Goal: Book appointment/travel/reservation

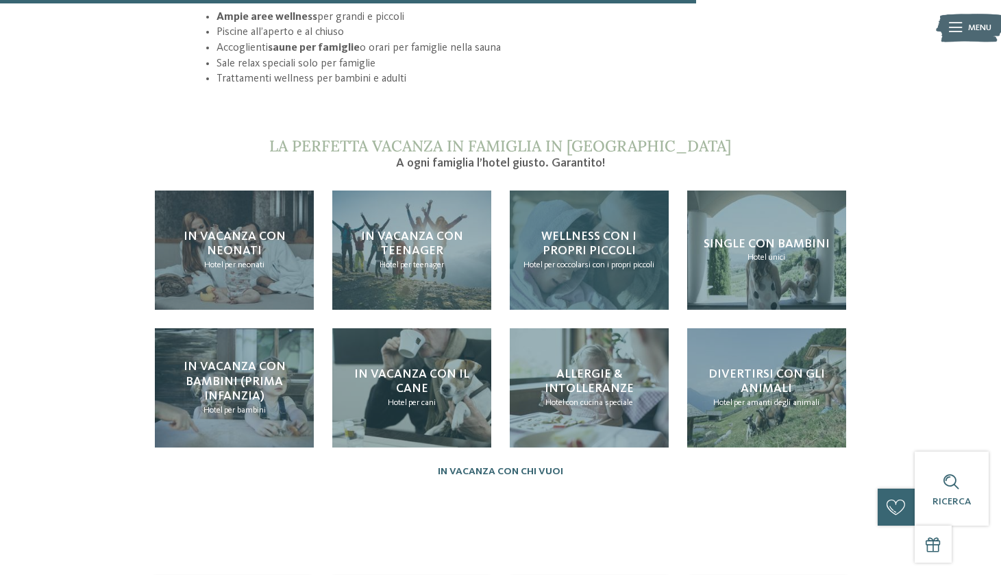
click at [586, 260] on span "per coccolarsi con i propri piccoli" at bounding box center [599, 264] width 110 height 9
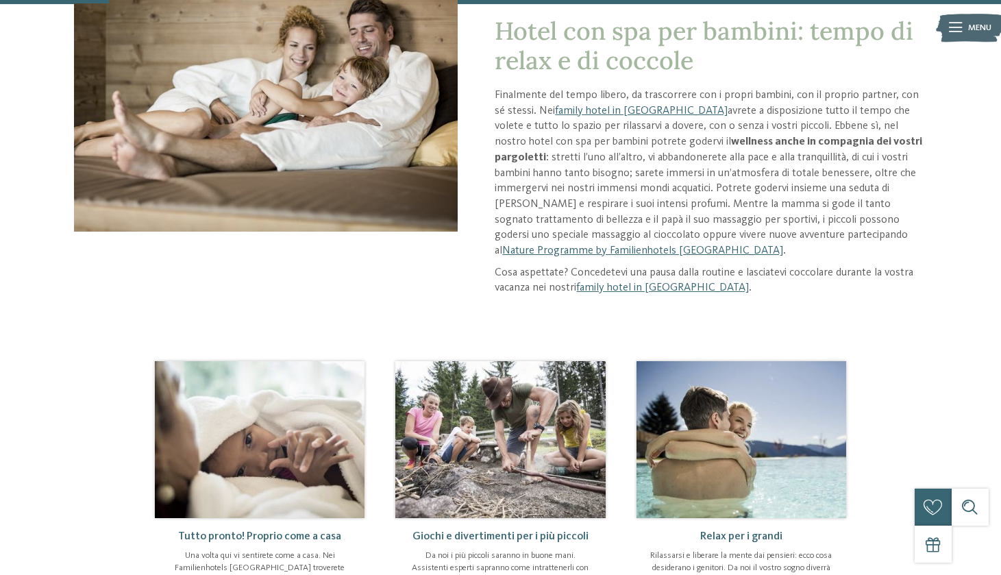
scroll to position [192, 0]
click at [683, 282] on link "family hotel in Trentino Alto Adige" at bounding box center [662, 287] width 173 height 11
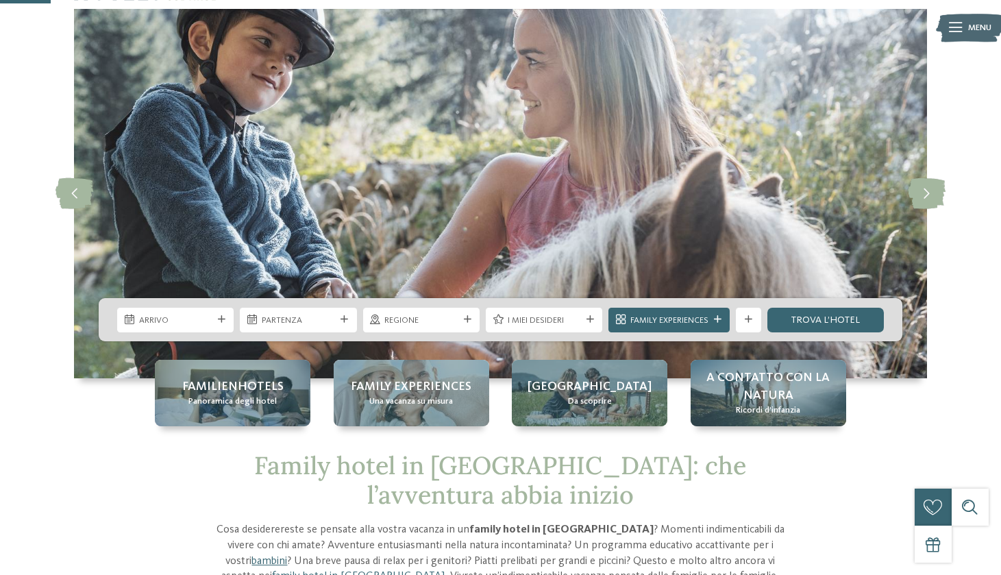
scroll to position [190, 0]
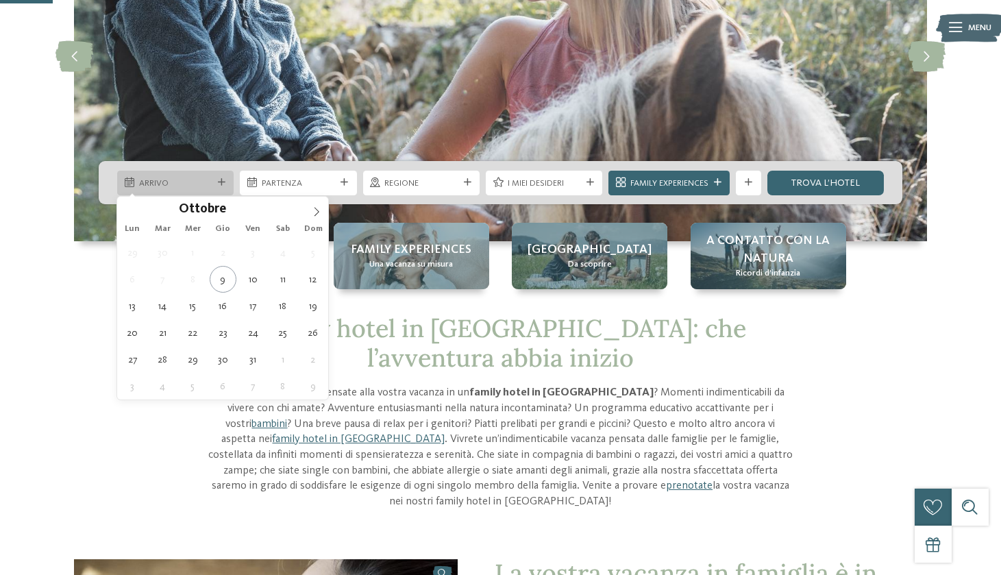
click at [230, 173] on div "Arrivo" at bounding box center [175, 183] width 116 height 25
type div "25.10.2025"
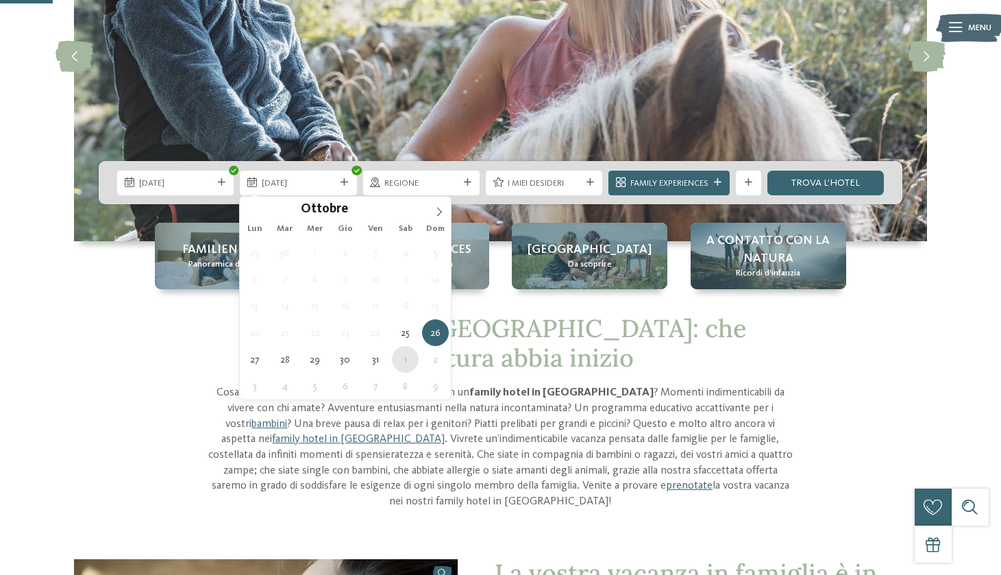
type div "01.11.2025"
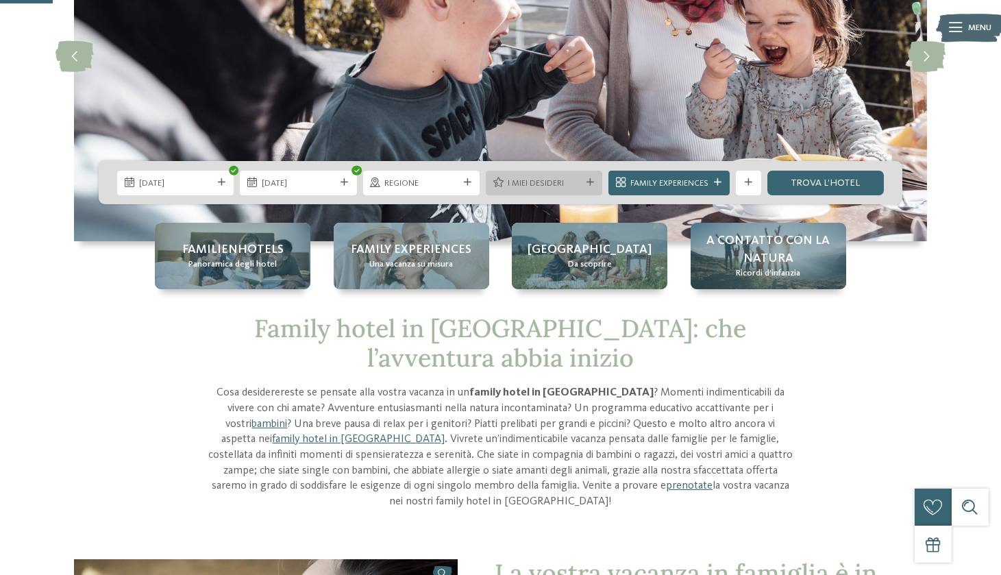
click at [563, 179] on span "I miei desideri" at bounding box center [544, 183] width 73 height 12
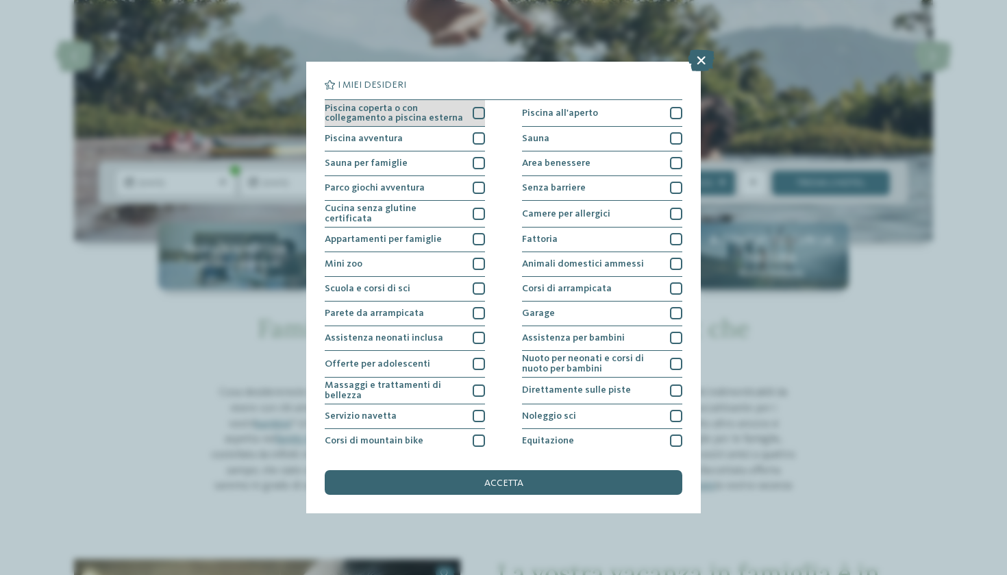
click at [479, 112] on div at bounding box center [479, 113] width 12 height 12
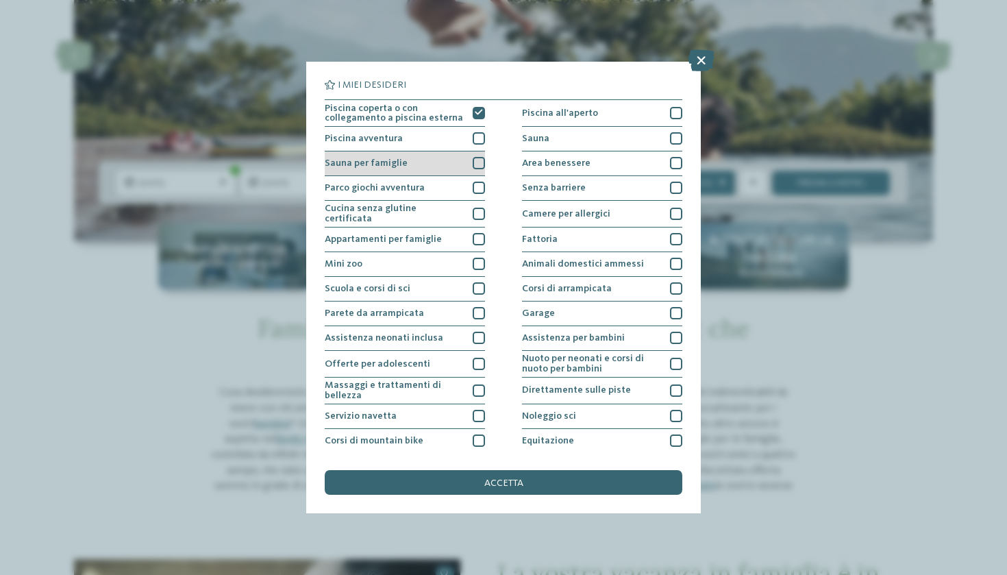
click at [480, 164] on div at bounding box center [479, 163] width 12 height 12
click at [478, 185] on div at bounding box center [479, 188] width 12 height 12
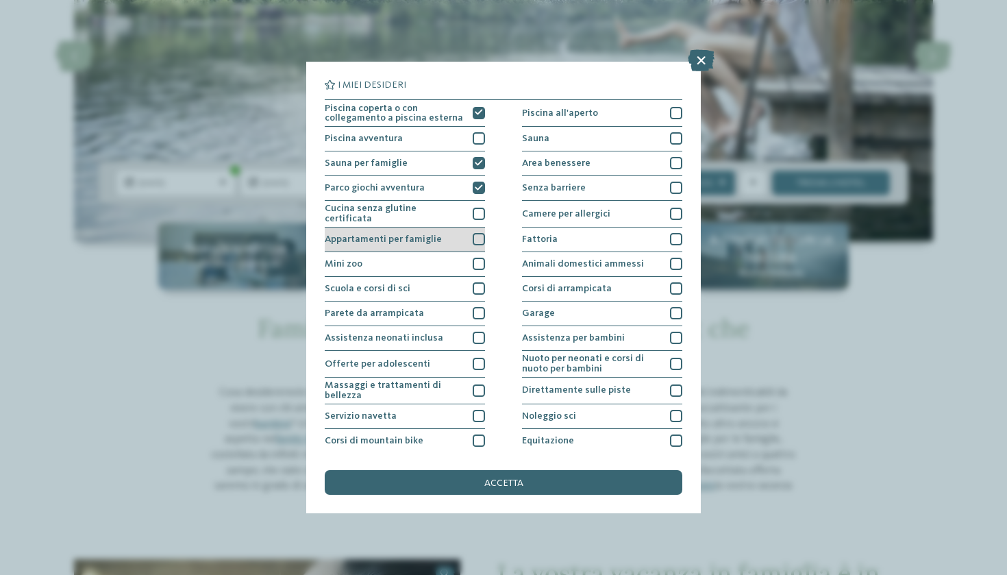
click at [478, 239] on div at bounding box center [479, 239] width 12 height 12
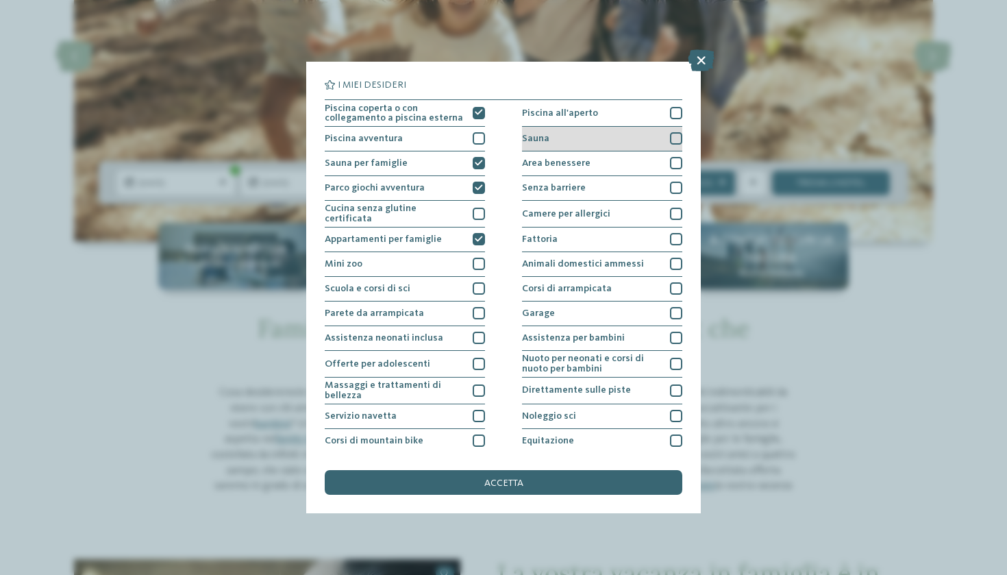
click at [665, 143] on div "Sauna" at bounding box center [602, 139] width 160 height 25
click at [678, 161] on div at bounding box center [676, 163] width 12 height 12
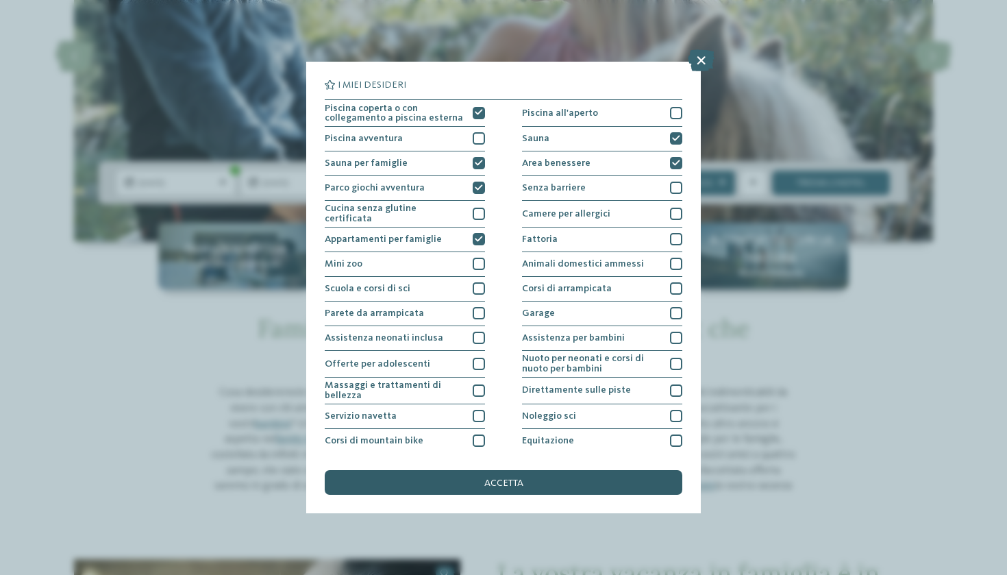
click at [543, 470] on div "accetta" at bounding box center [504, 482] width 358 height 25
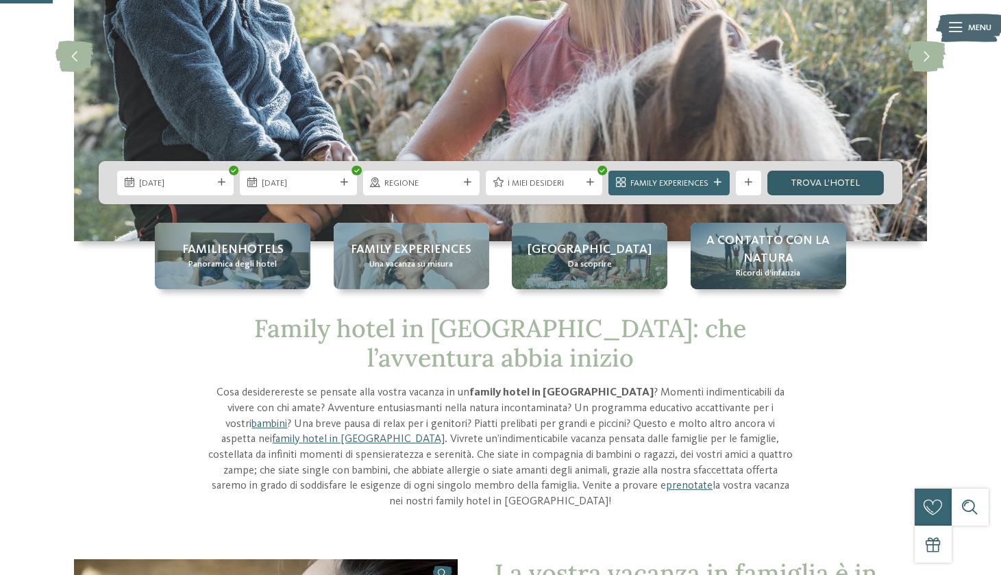
click at [839, 176] on link "trova l’hotel" at bounding box center [825, 183] width 116 height 25
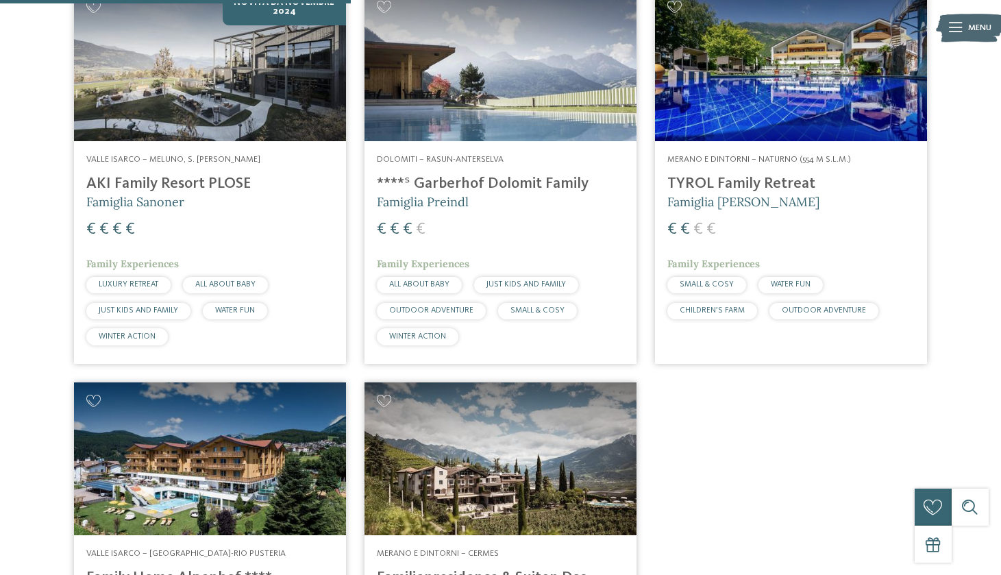
scroll to position [493, 0]
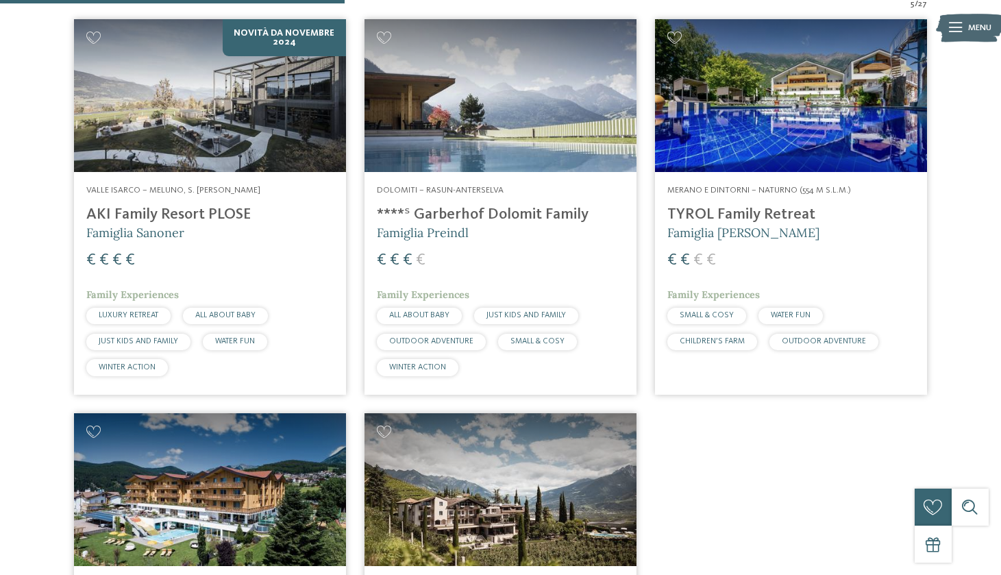
click at [807, 106] on img at bounding box center [791, 95] width 272 height 153
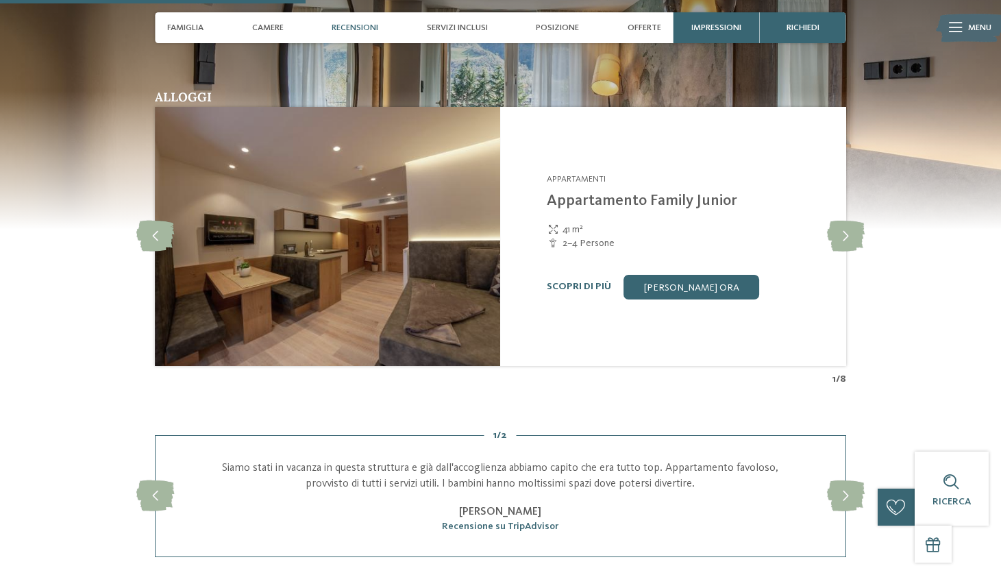
scroll to position [1144, 0]
click at [846, 222] on icon at bounding box center [846, 236] width 38 height 31
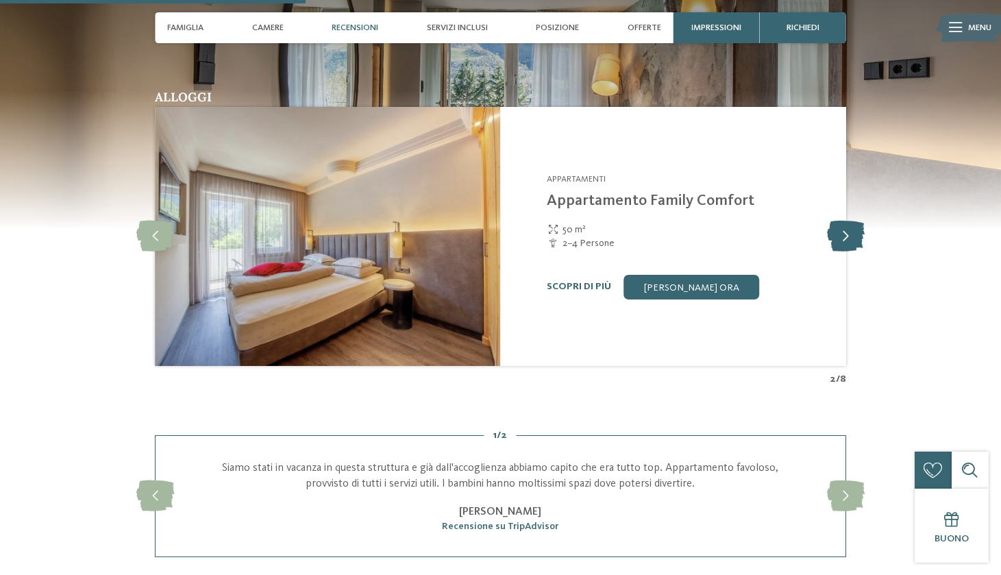
click at [846, 222] on icon at bounding box center [846, 236] width 38 height 31
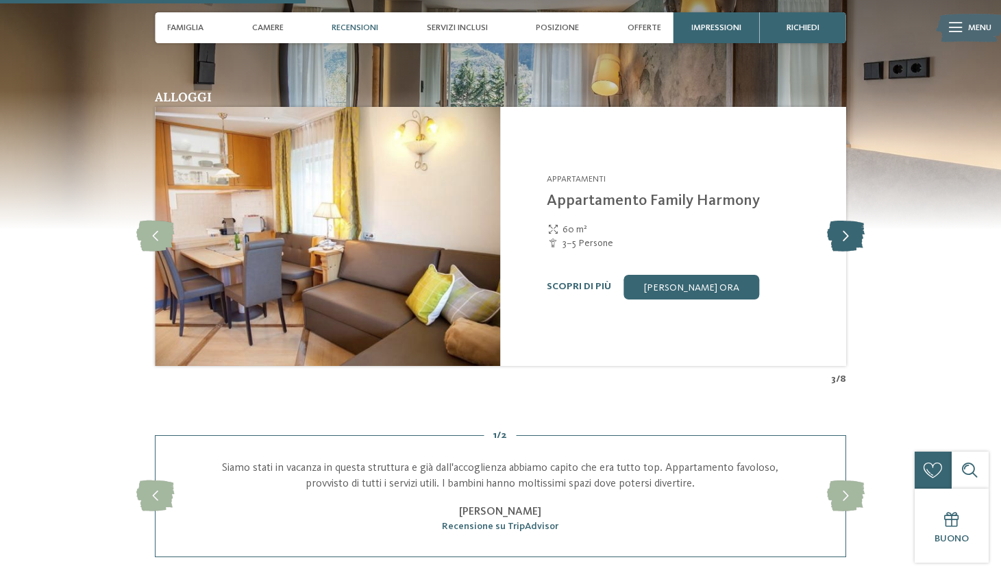
click at [846, 222] on icon at bounding box center [846, 236] width 38 height 31
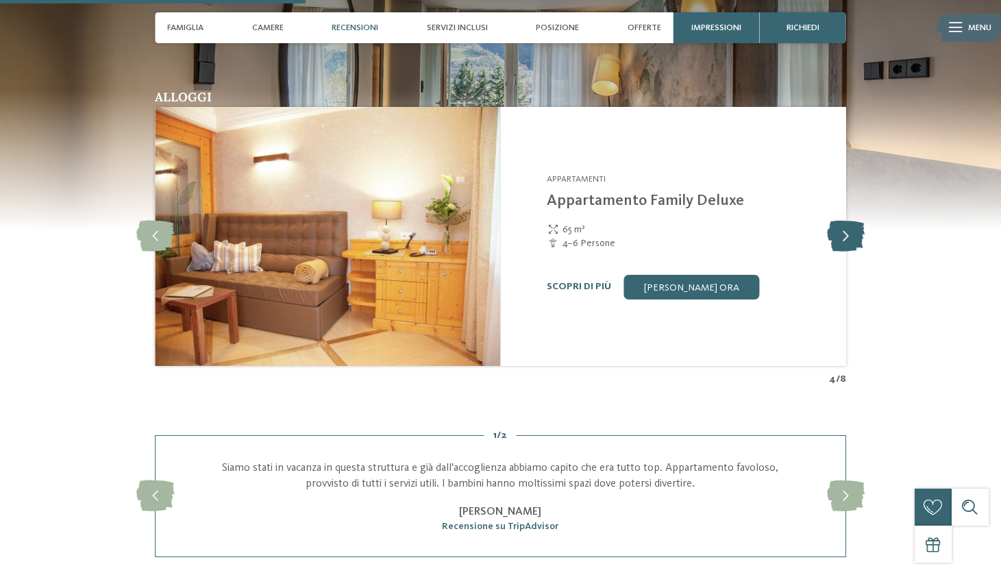
click at [846, 222] on icon at bounding box center [846, 236] width 38 height 31
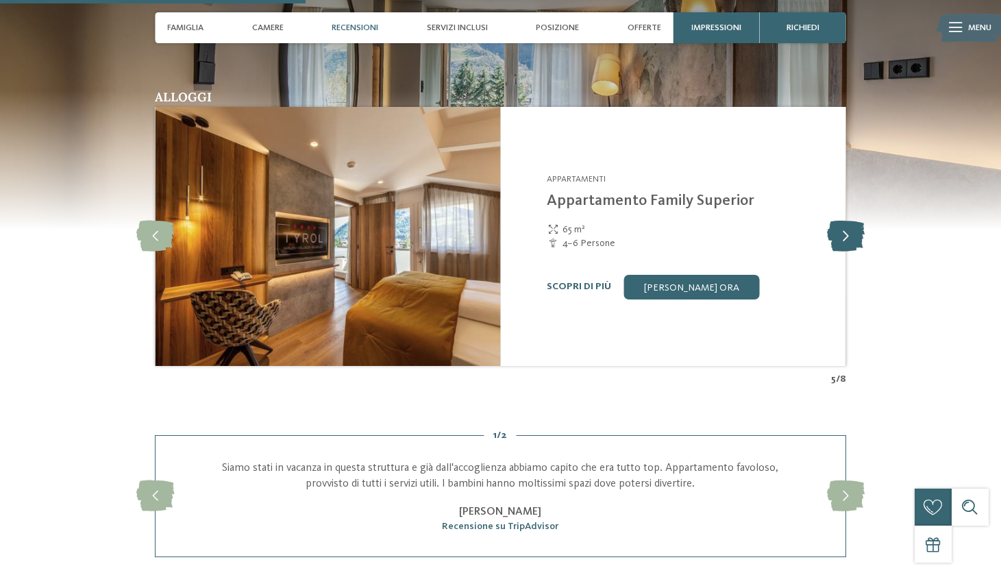
click at [846, 222] on icon at bounding box center [846, 236] width 38 height 31
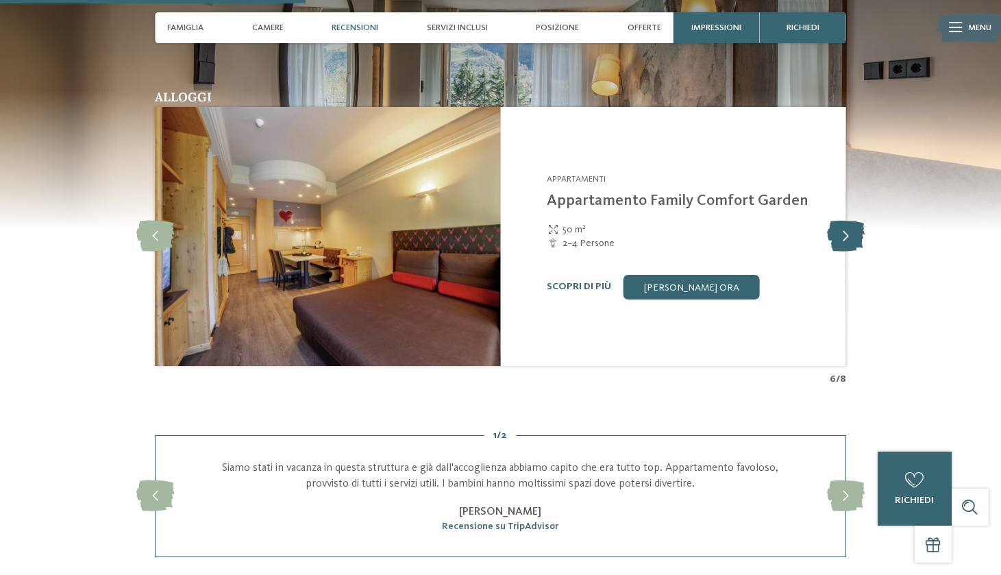
click at [846, 222] on icon at bounding box center [846, 236] width 38 height 31
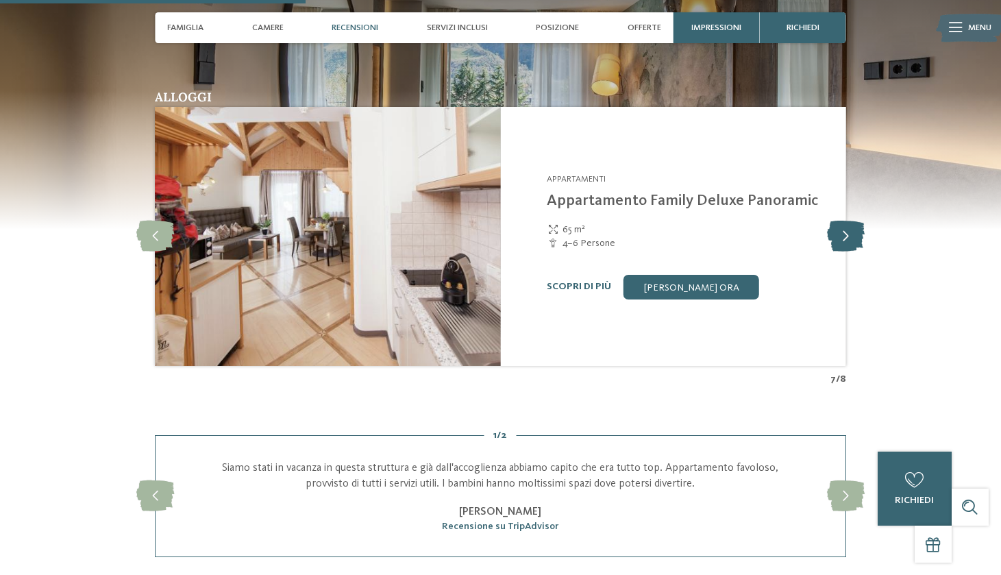
click at [846, 222] on icon at bounding box center [846, 236] width 38 height 31
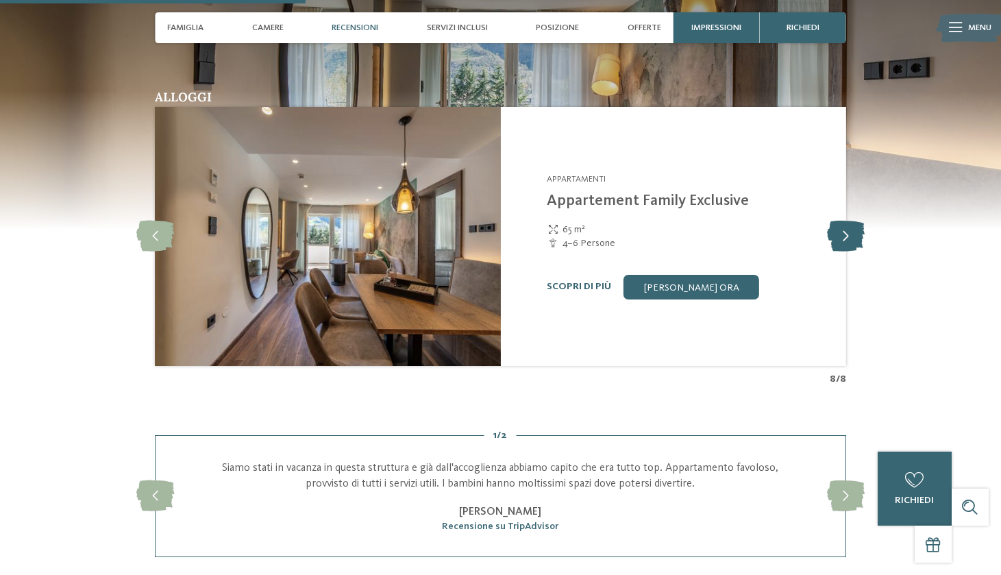
click at [846, 222] on icon at bounding box center [846, 236] width 38 height 31
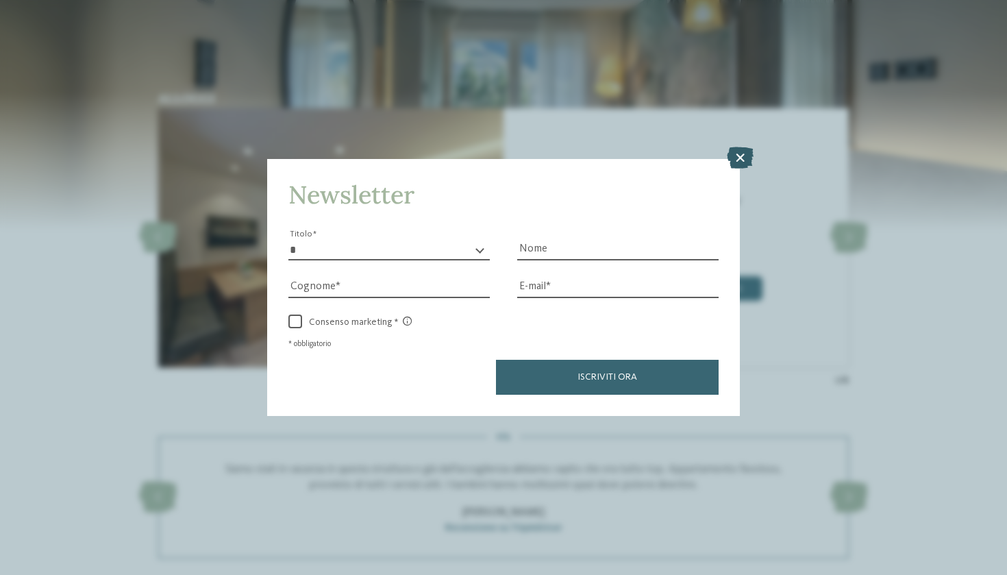
click at [744, 147] on icon at bounding box center [740, 158] width 27 height 22
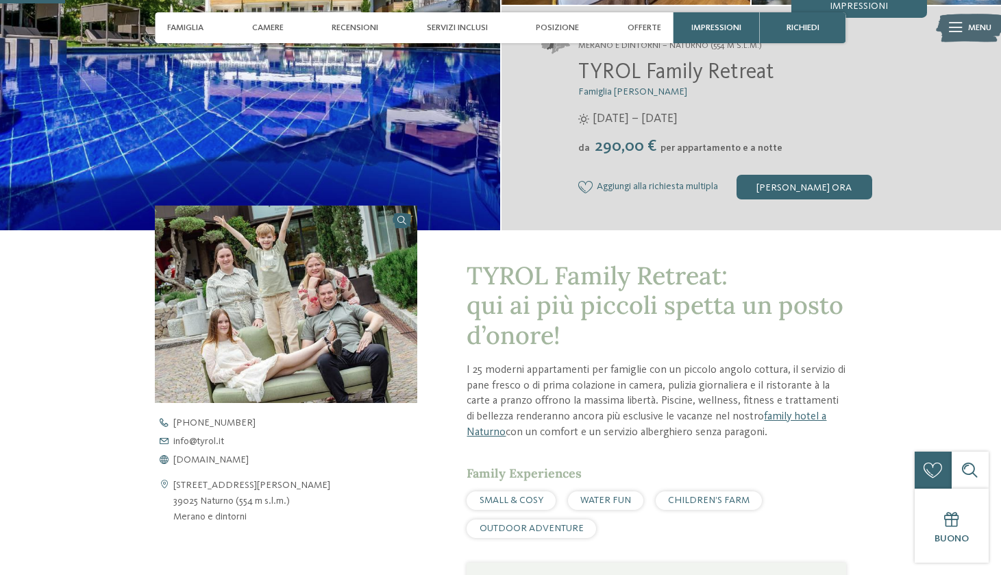
scroll to position [244, 0]
click at [798, 182] on div "[PERSON_NAME] ora" at bounding box center [805, 187] width 136 height 25
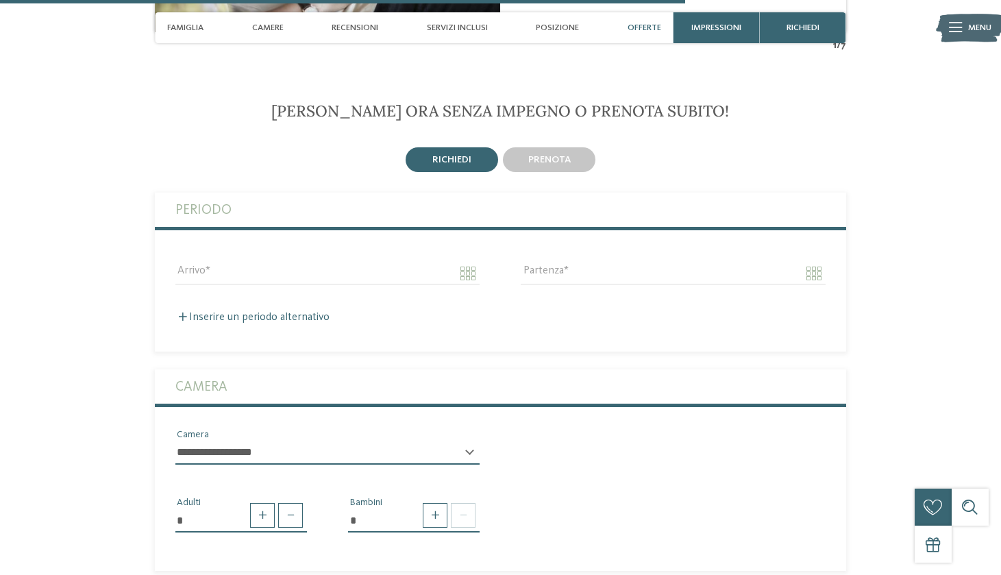
scroll to position [2567, 0]
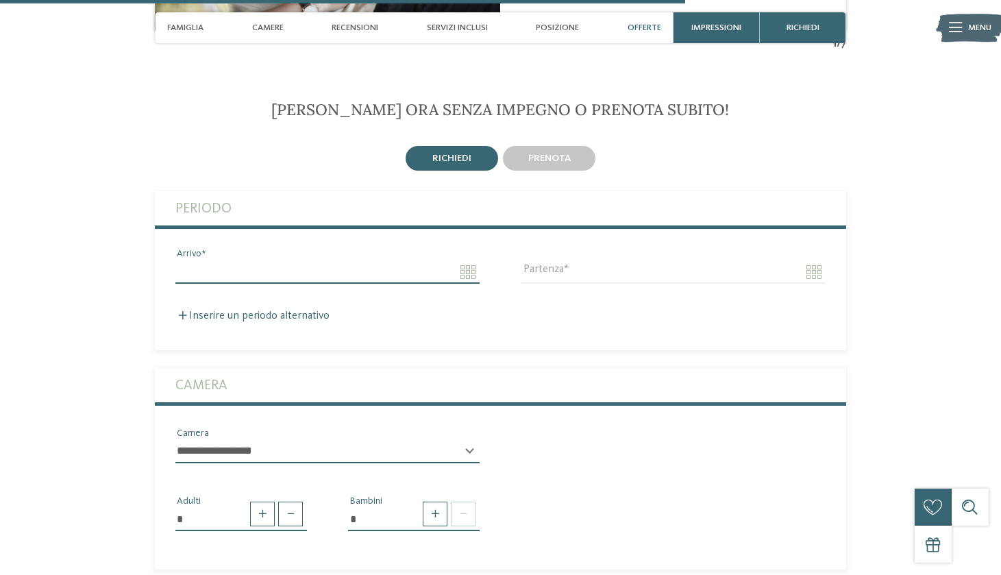
click at [463, 260] on input "Arrivo" at bounding box center [327, 271] width 304 height 23
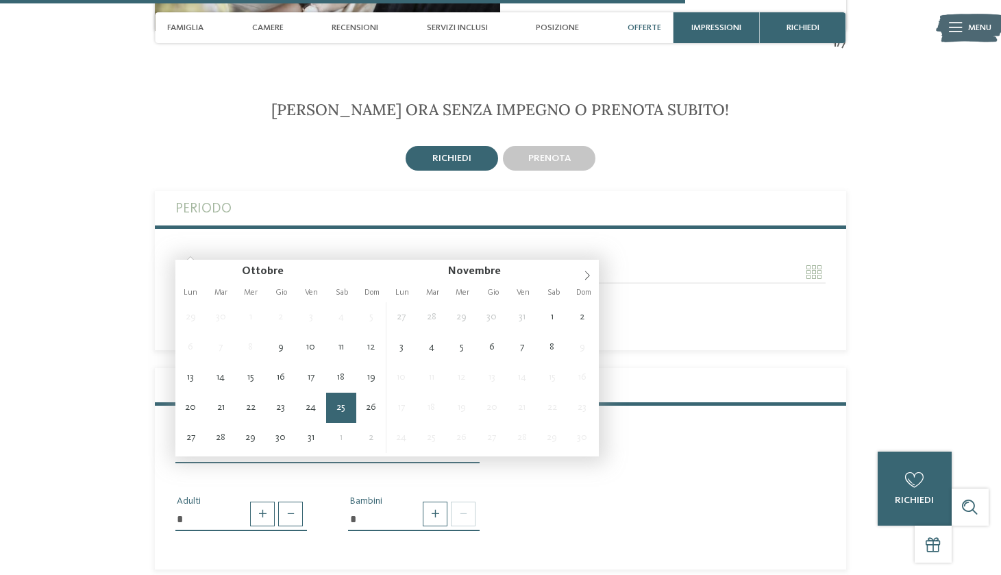
type input "**********"
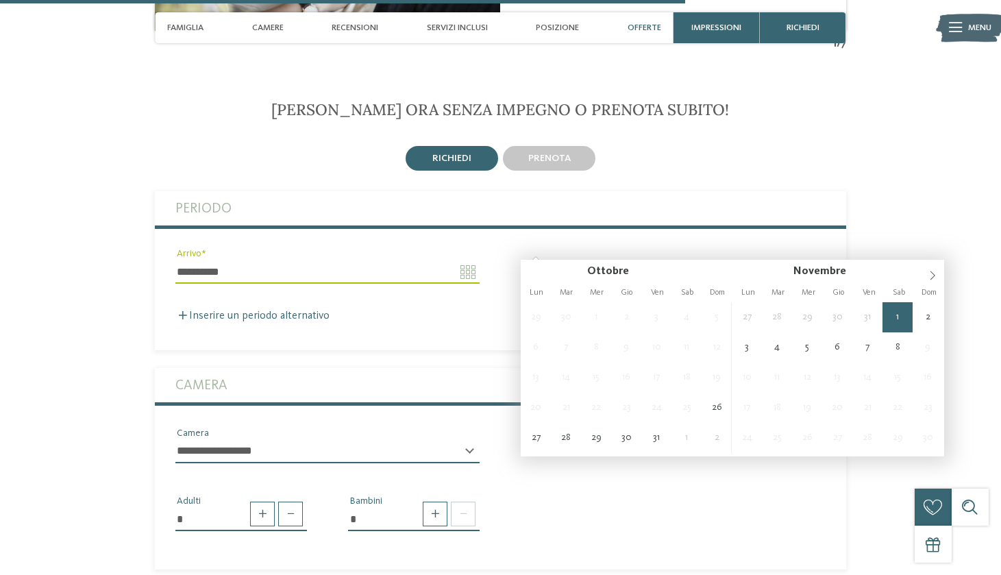
type input "**********"
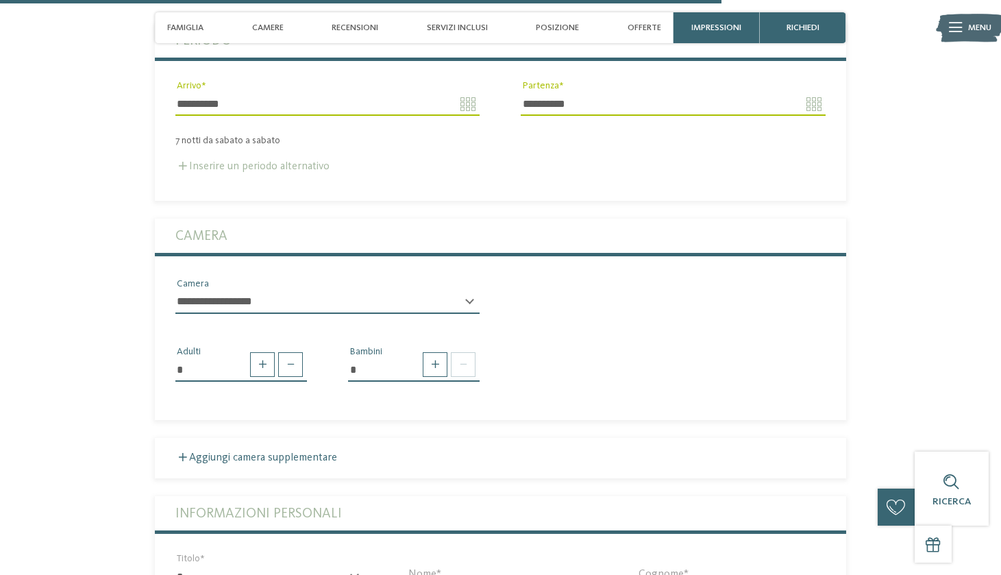
scroll to position [2749, 0]
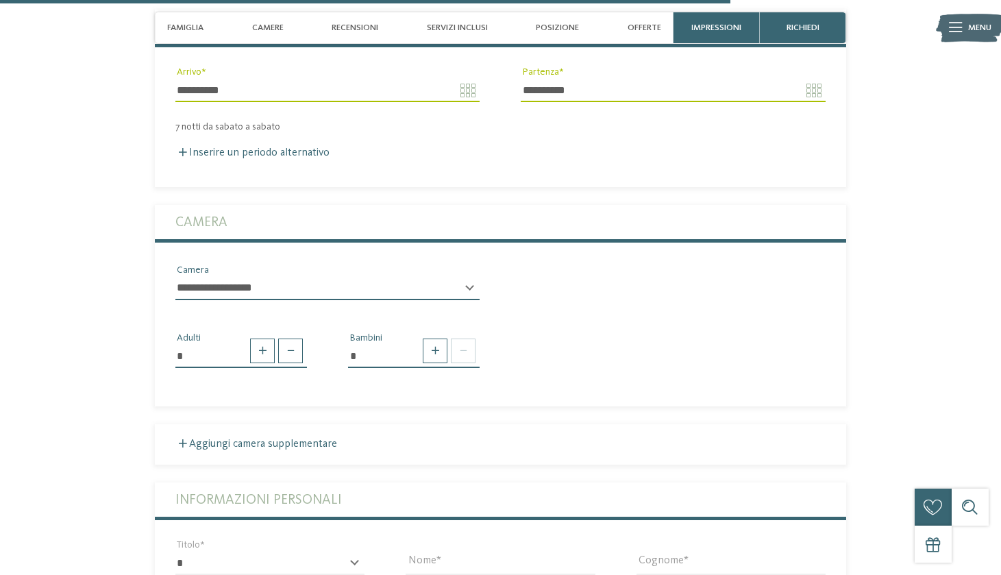
click at [469, 277] on div "**********" at bounding box center [327, 294] width 304 height 34
select select "*****"
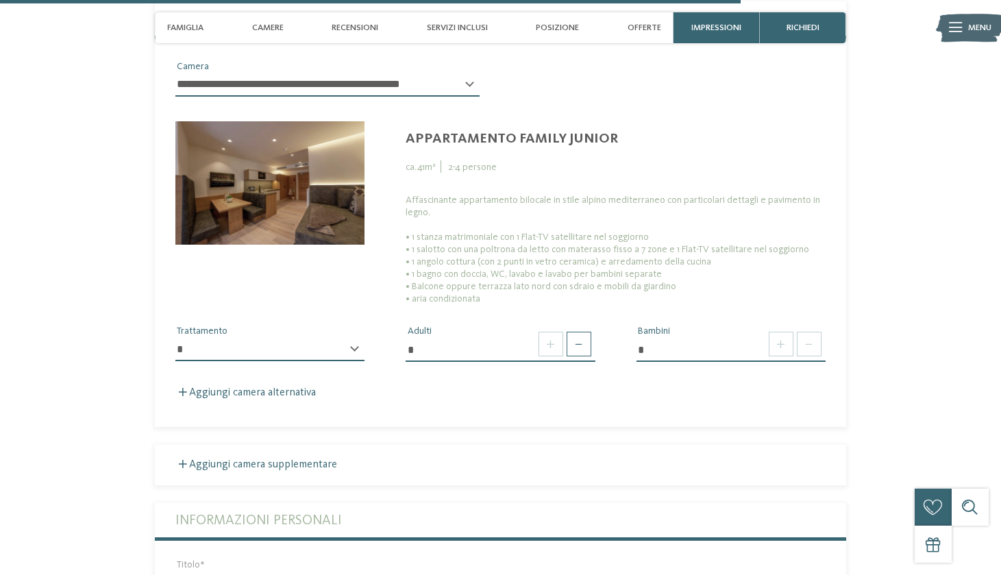
scroll to position [2952, 0]
click at [574, 332] on span at bounding box center [579, 344] width 25 height 25
type input "*"
click at [786, 332] on span at bounding box center [781, 344] width 25 height 25
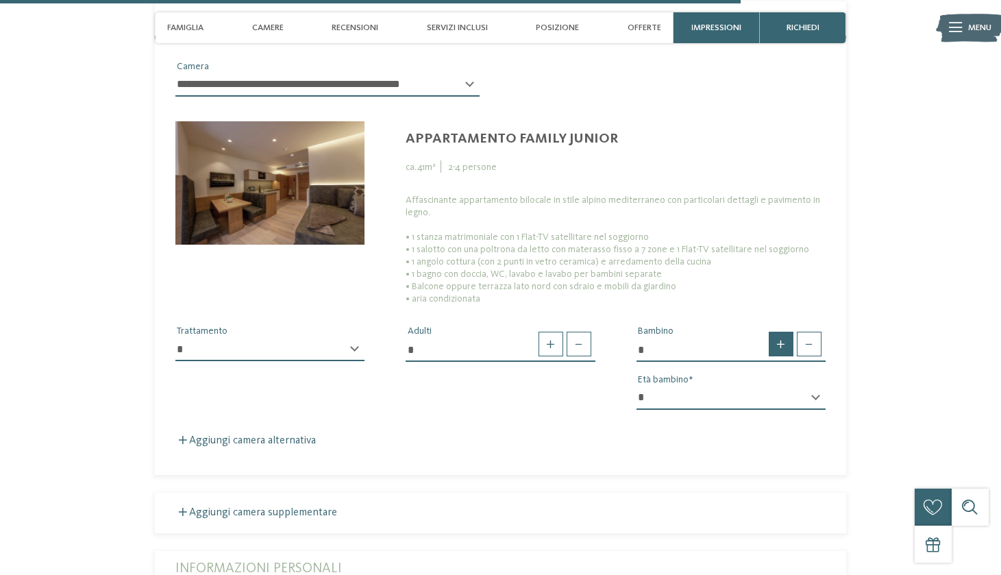
click at [786, 332] on span at bounding box center [781, 344] width 25 height 25
type input "*"
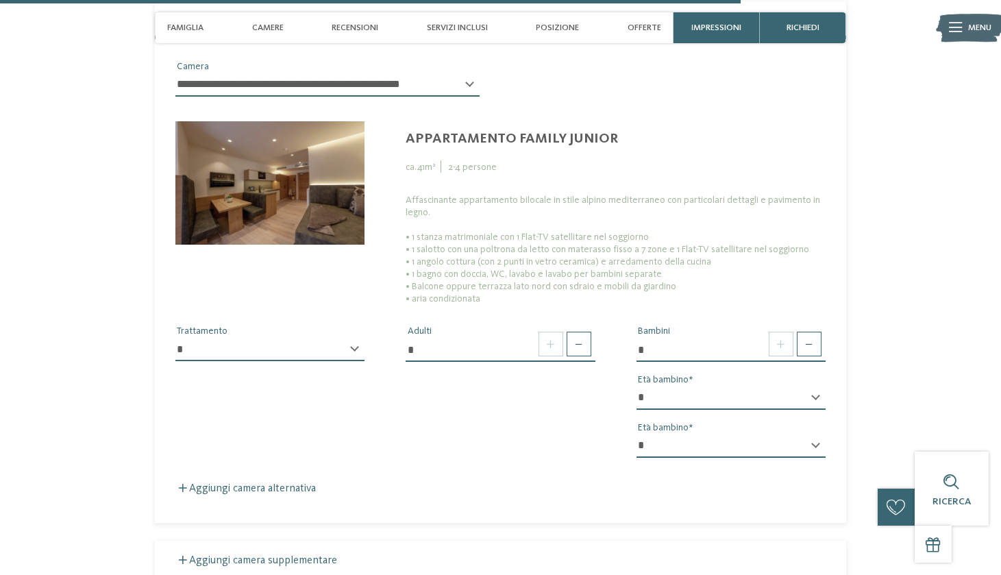
select select "*"
click at [746, 407] on div "* * * * * * * * * * * ** ** ** ** ** ** ** ** Età bambino * * * * * * * * * * *…" at bounding box center [731, 427] width 189 height 82
select select "*"
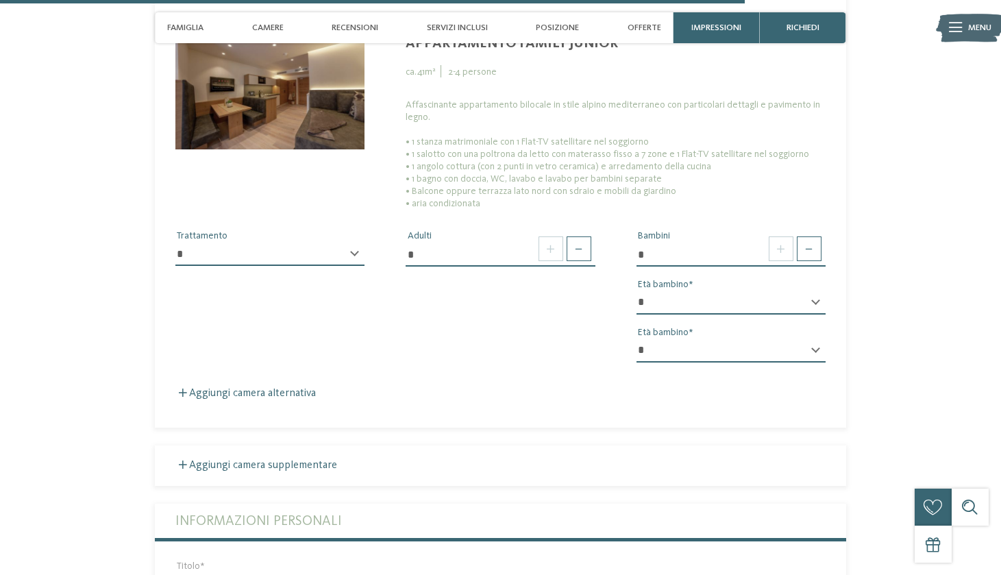
scroll to position [3074, 0]
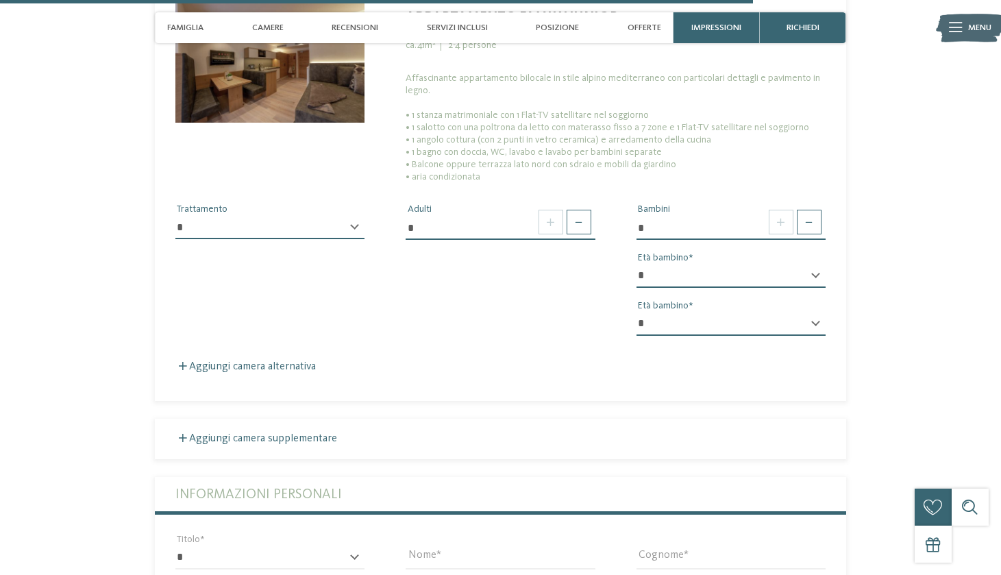
select select "*"
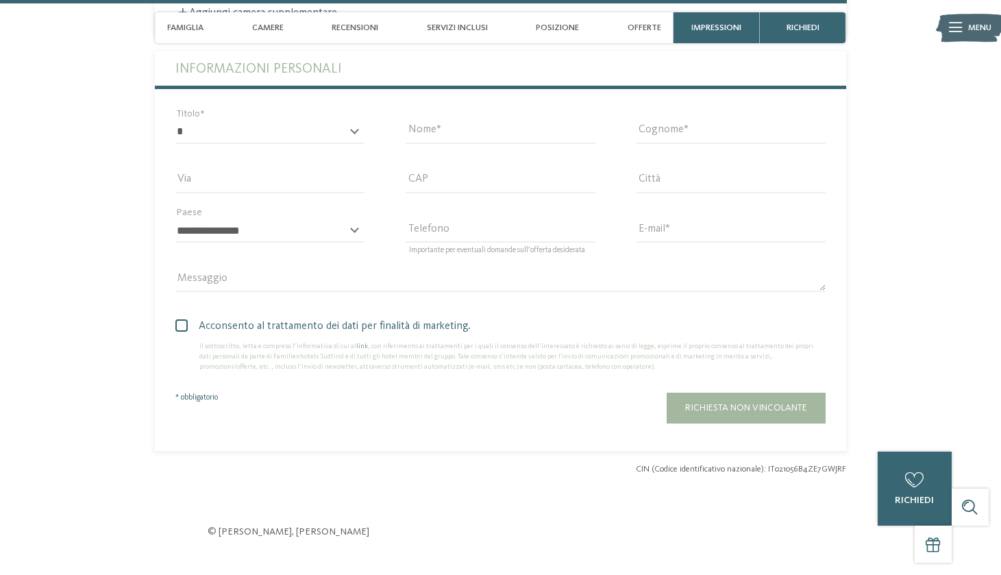
scroll to position [3479, 0]
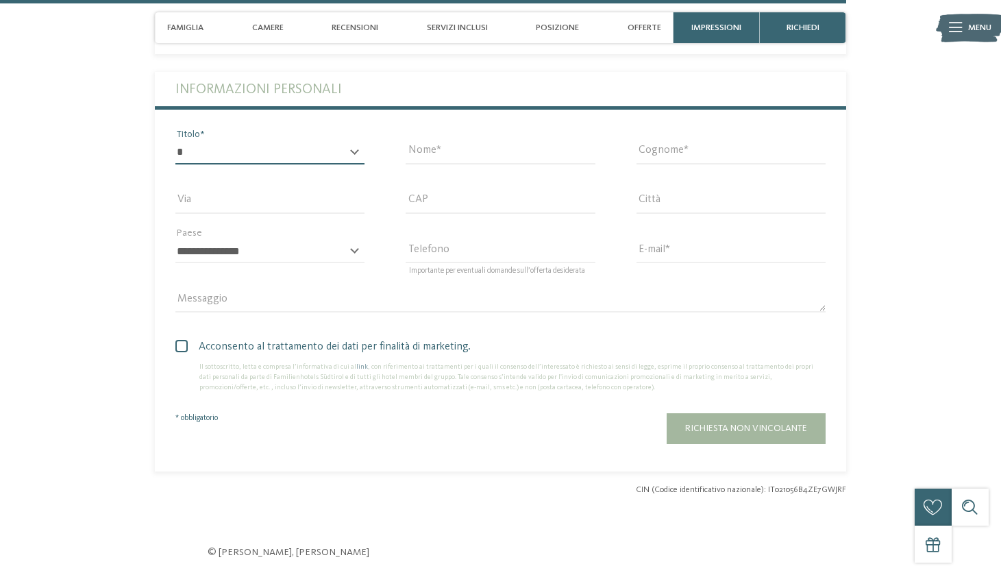
select select "*"
click at [444, 127] on div "Nome" at bounding box center [500, 151] width 230 height 49
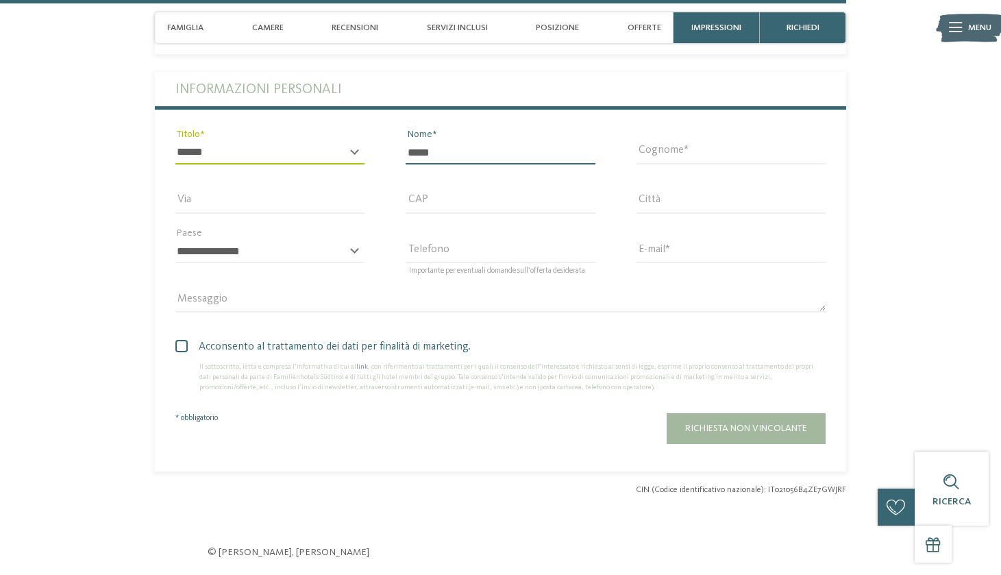
type input "*****"
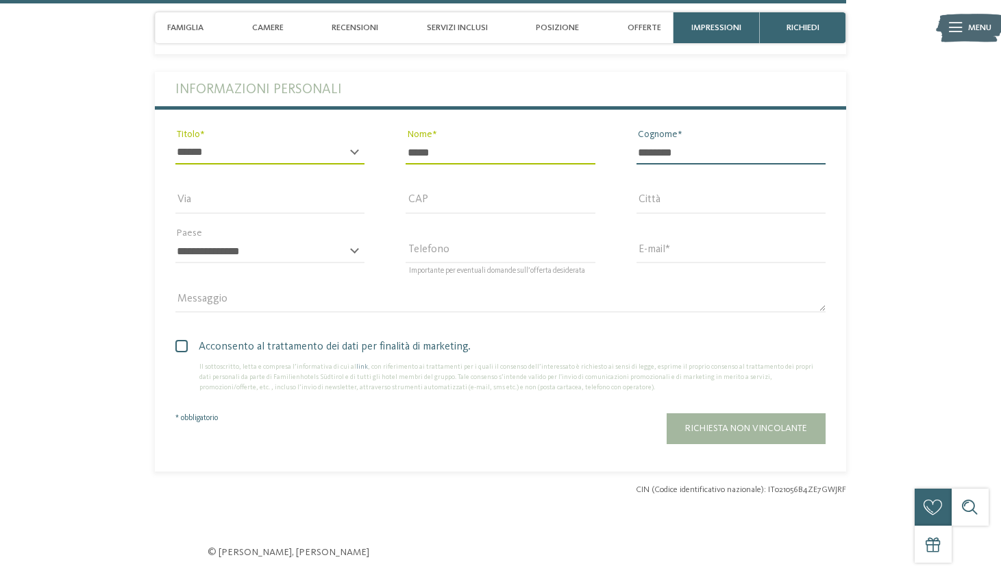
type input "********"
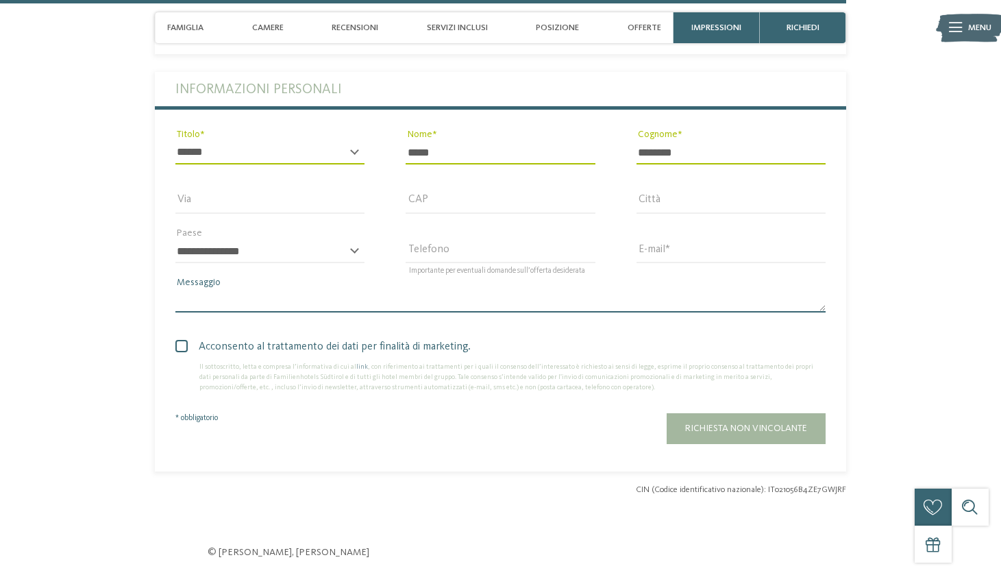
click at [573, 289] on textarea "Messaggio" at bounding box center [500, 300] width 650 height 23
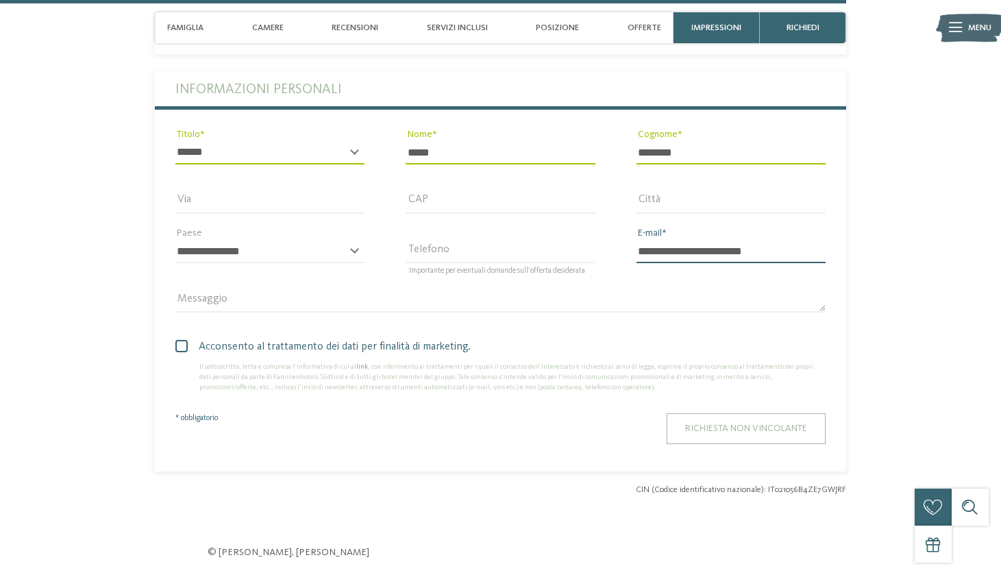
type input "**********"
click at [726, 423] on span "Richiesta non vincolante" at bounding box center [746, 428] width 122 height 10
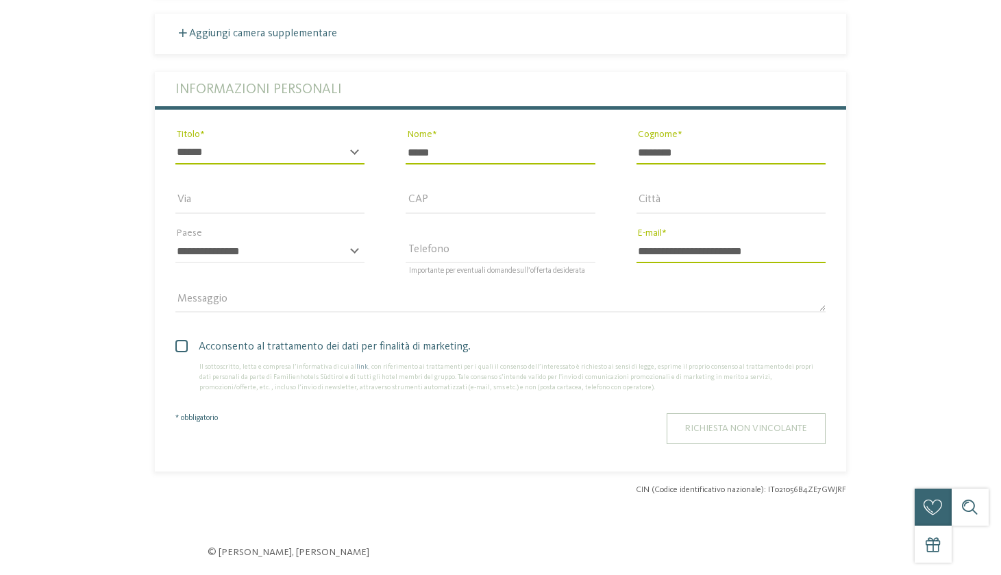
scroll to position [0, 0]
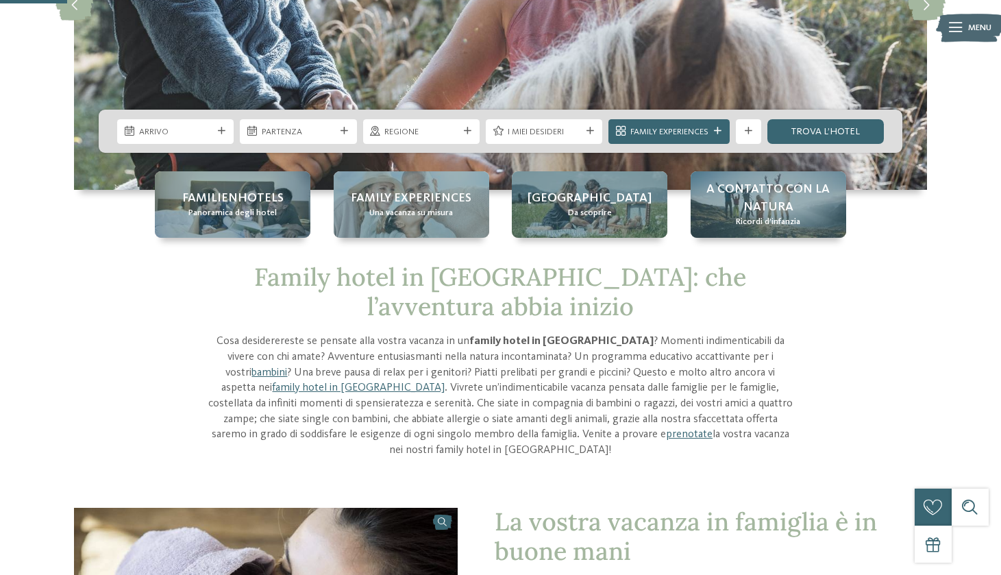
scroll to position [237, 0]
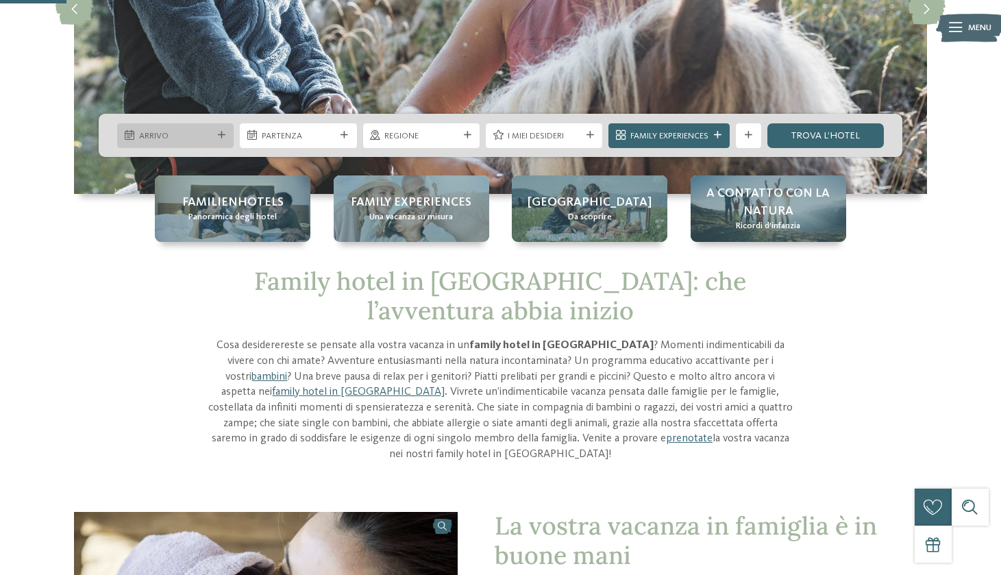
click at [220, 132] on icon at bounding box center [222, 136] width 8 height 8
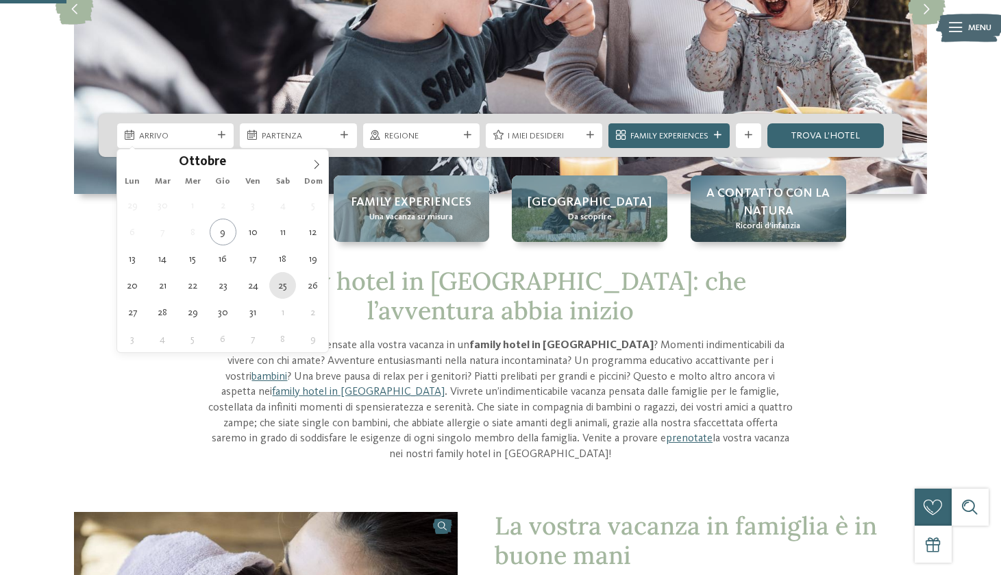
type div "25.10.2025"
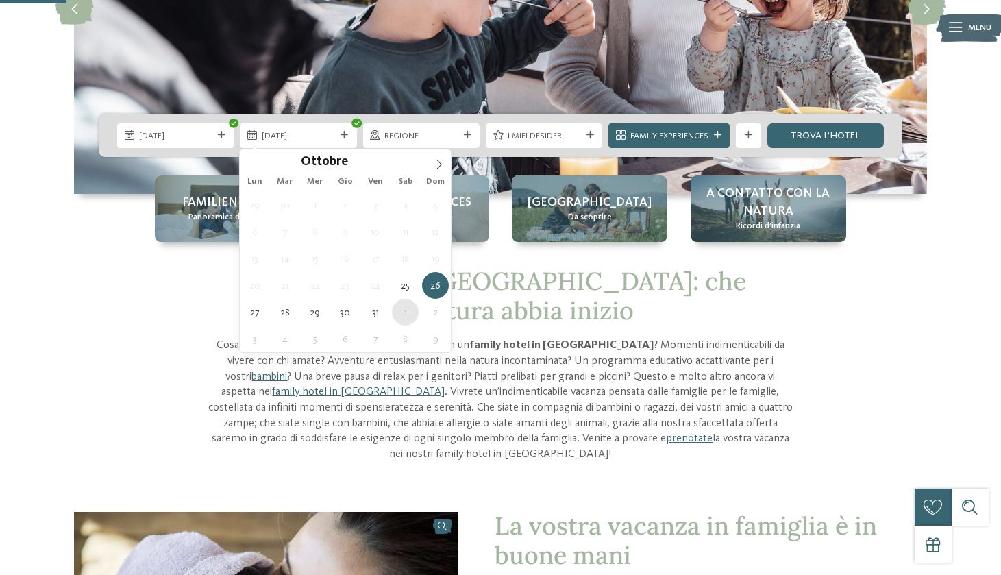
type div "01.11.2025"
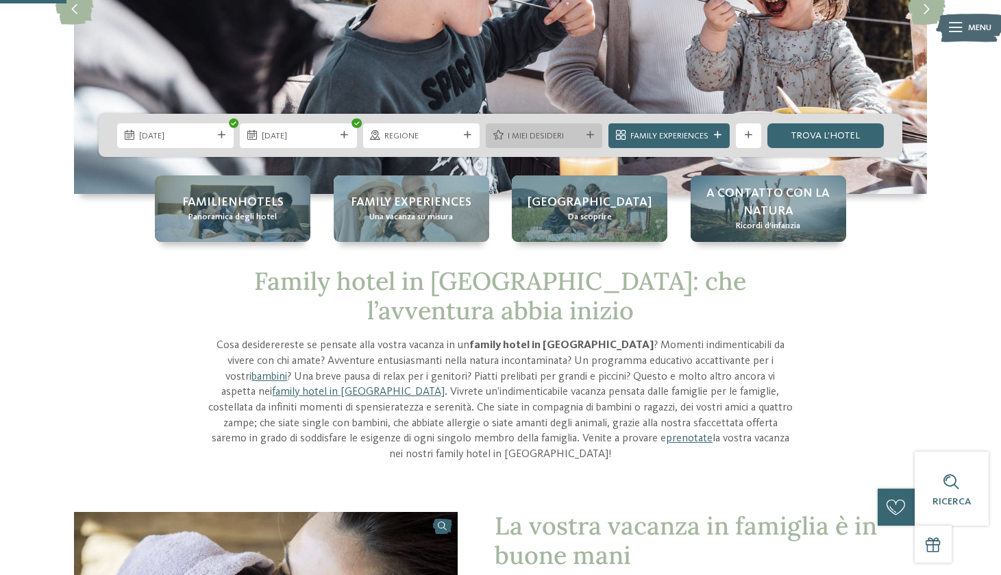
click at [524, 134] on span "I miei desideri" at bounding box center [544, 136] width 73 height 12
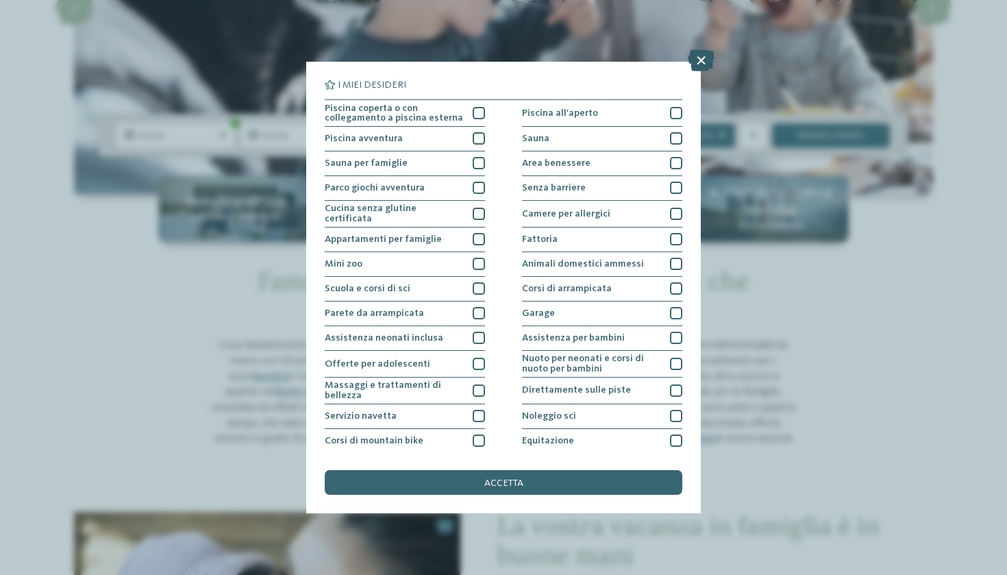
click at [697, 60] on icon at bounding box center [701, 60] width 27 height 22
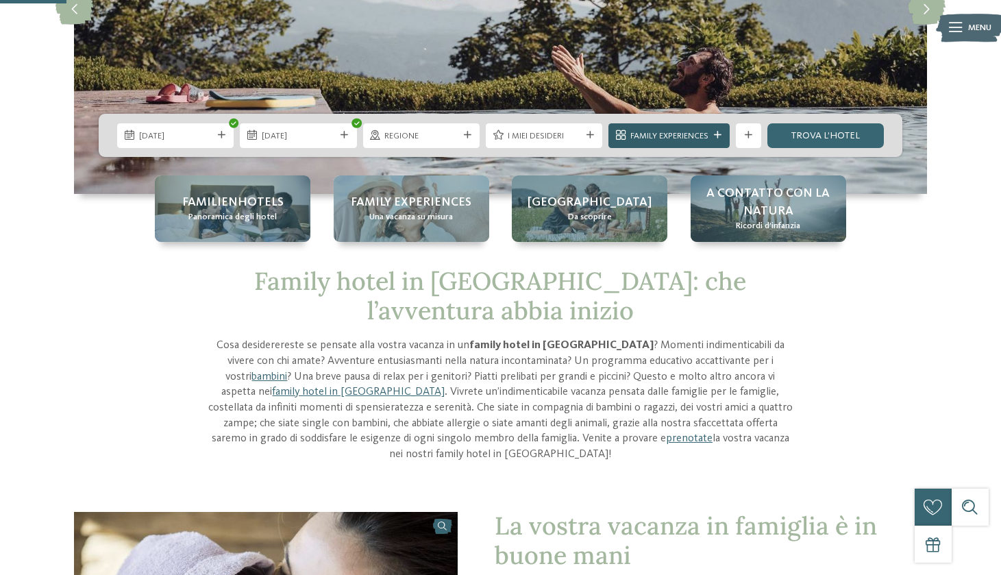
click at [679, 133] on span "Family Experiences" at bounding box center [669, 136] width 78 height 12
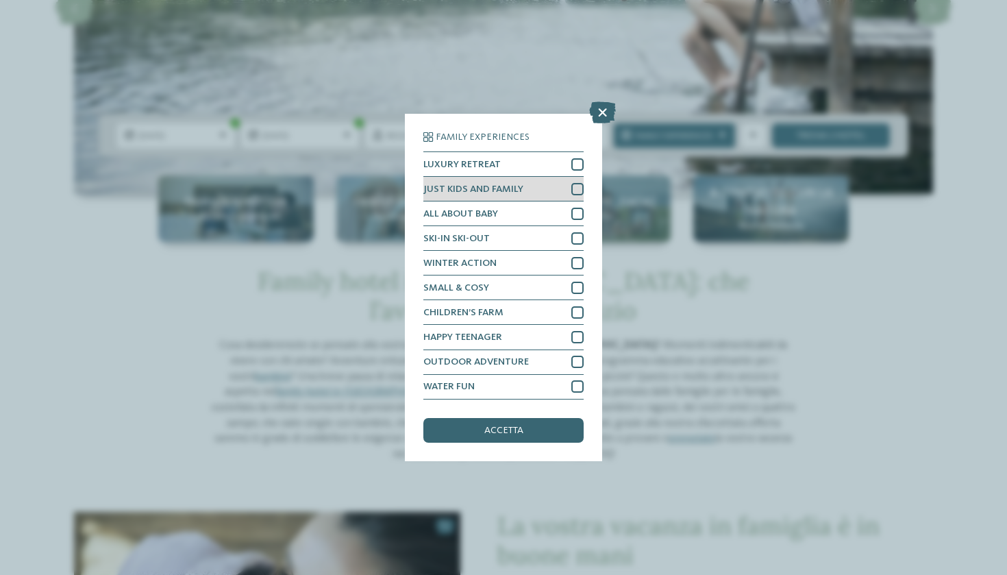
click at [579, 183] on div at bounding box center [578, 189] width 12 height 12
click at [533, 418] on div "accetta" at bounding box center [503, 430] width 160 height 25
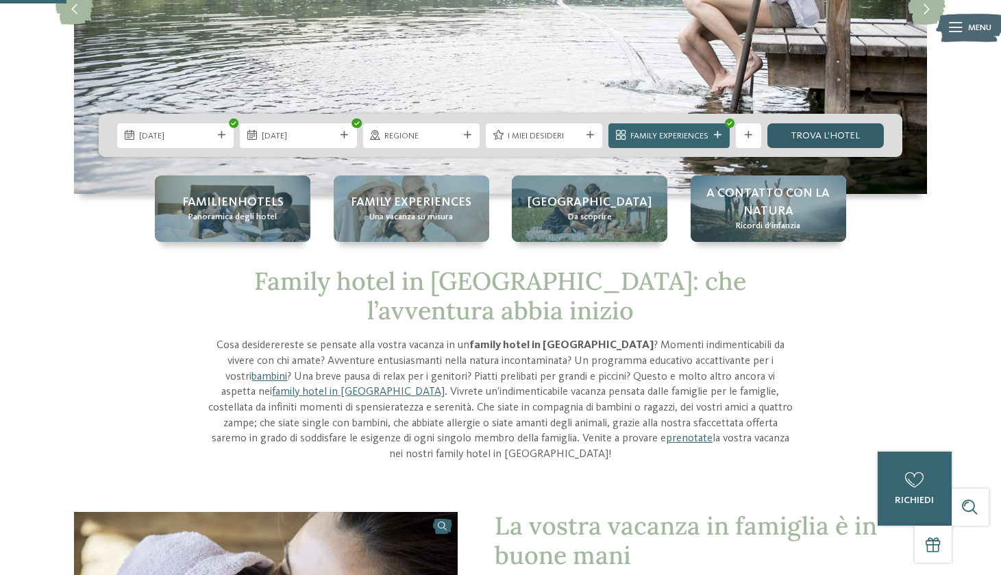
click at [818, 141] on link "trova l’hotel" at bounding box center [825, 135] width 116 height 25
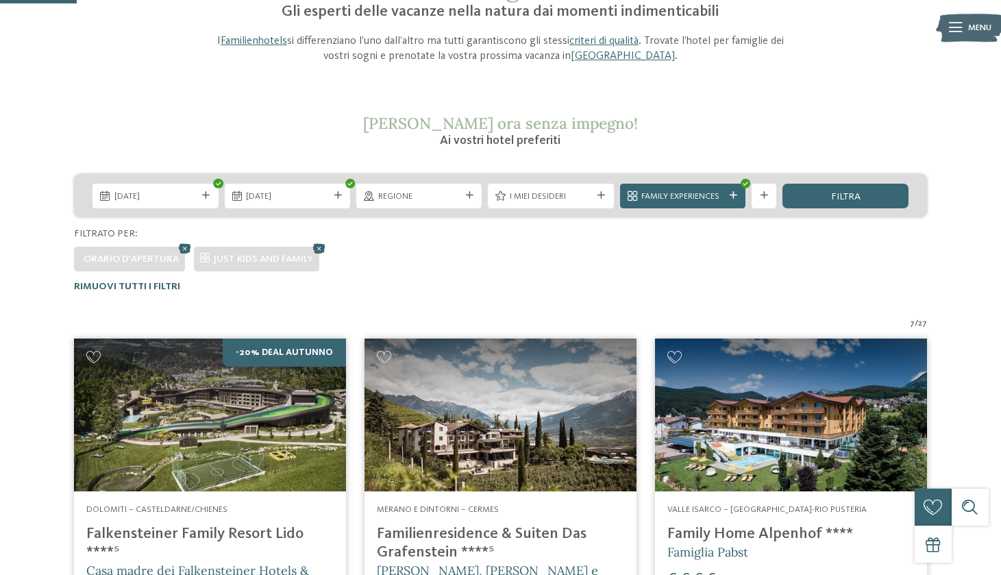
scroll to position [142, 0]
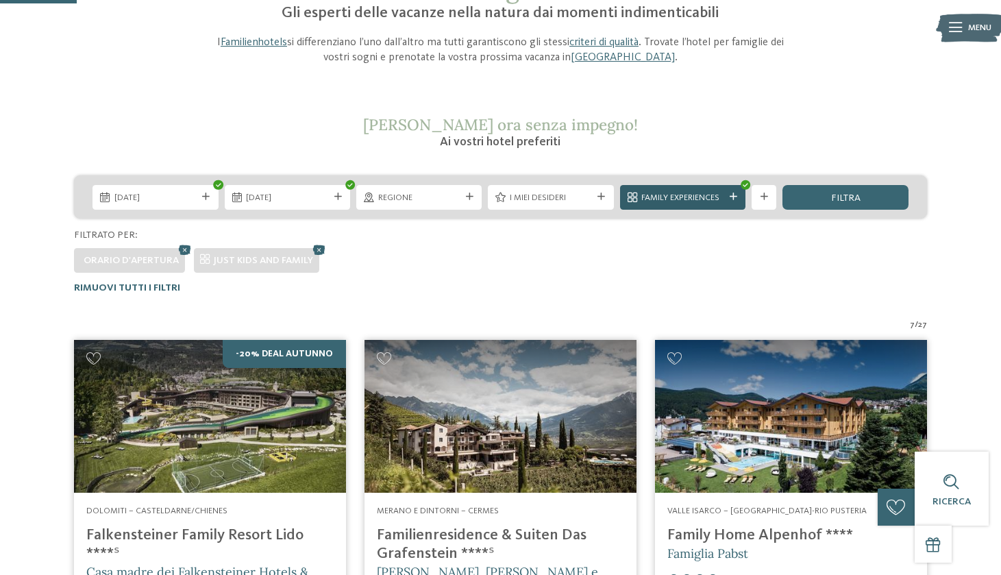
click at [725, 192] on div "Family Experiences" at bounding box center [683, 197] width 88 height 13
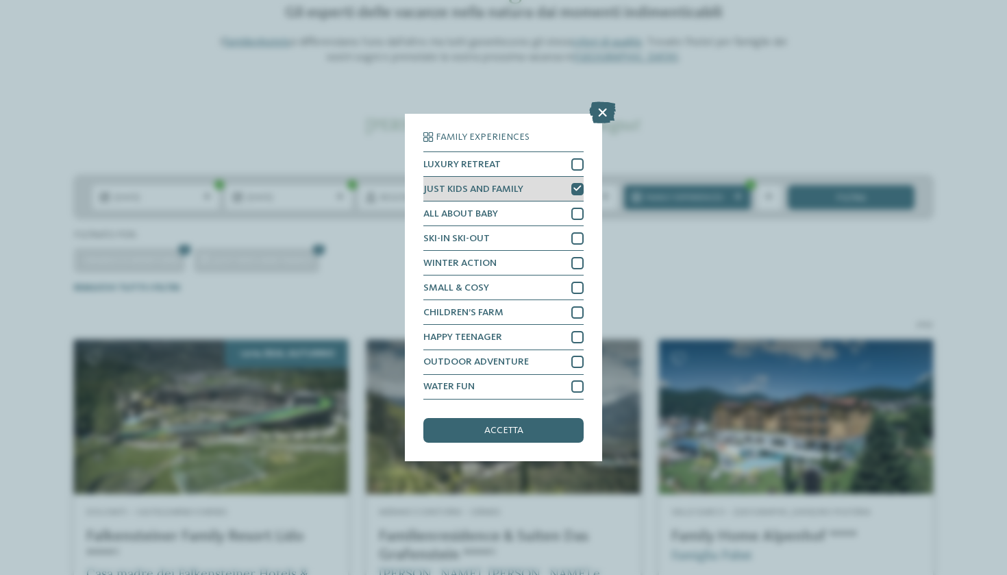
click at [576, 185] on icon at bounding box center [578, 189] width 8 height 8
click at [529, 418] on div "accetta" at bounding box center [503, 430] width 160 height 25
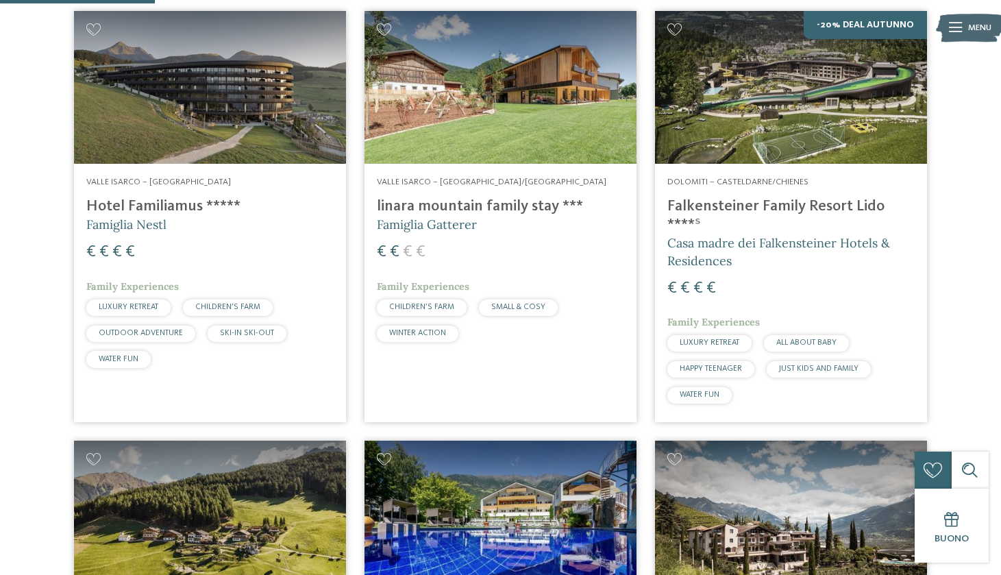
scroll to position [459, 0]
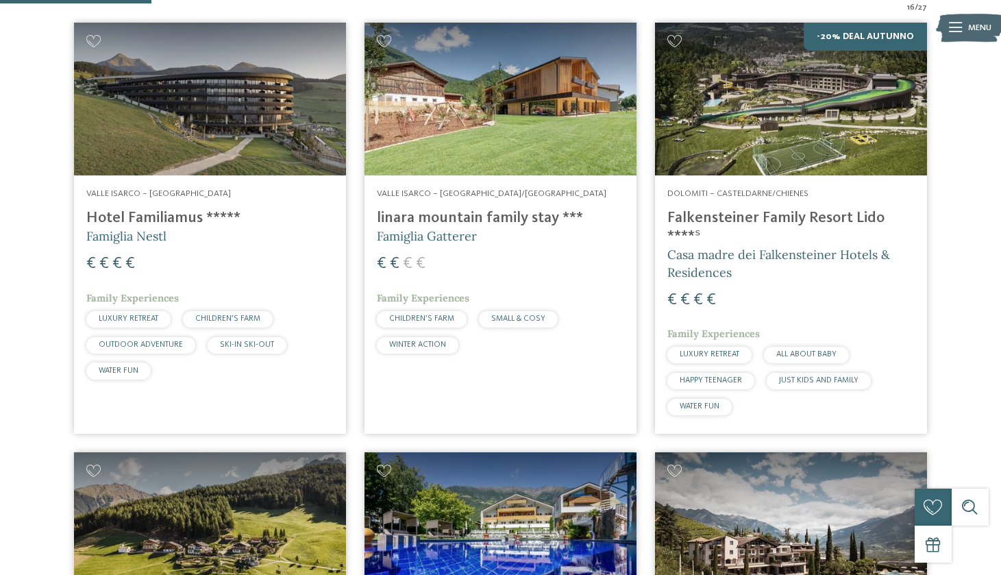
click at [508, 112] on img at bounding box center [501, 99] width 272 height 153
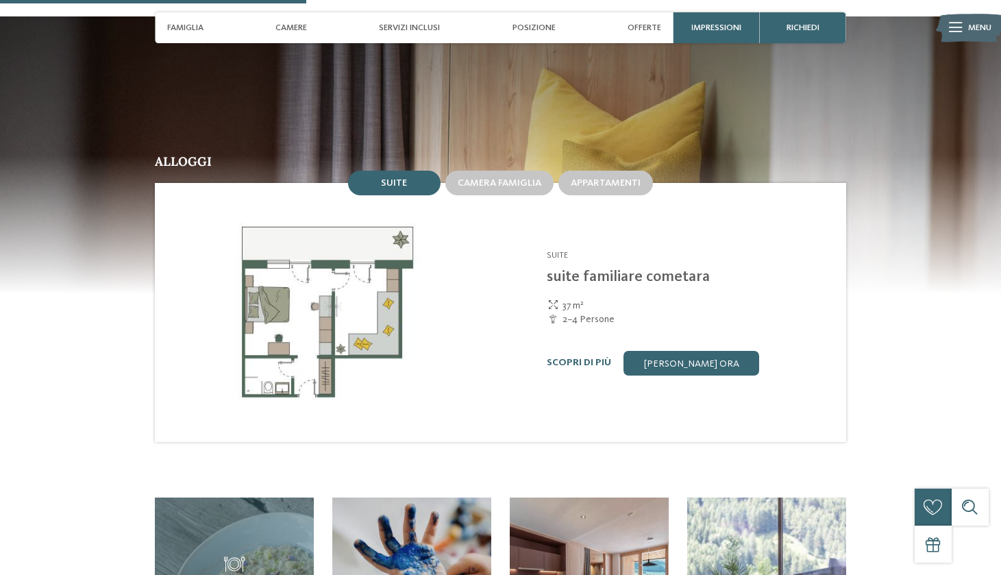
scroll to position [1274, 0]
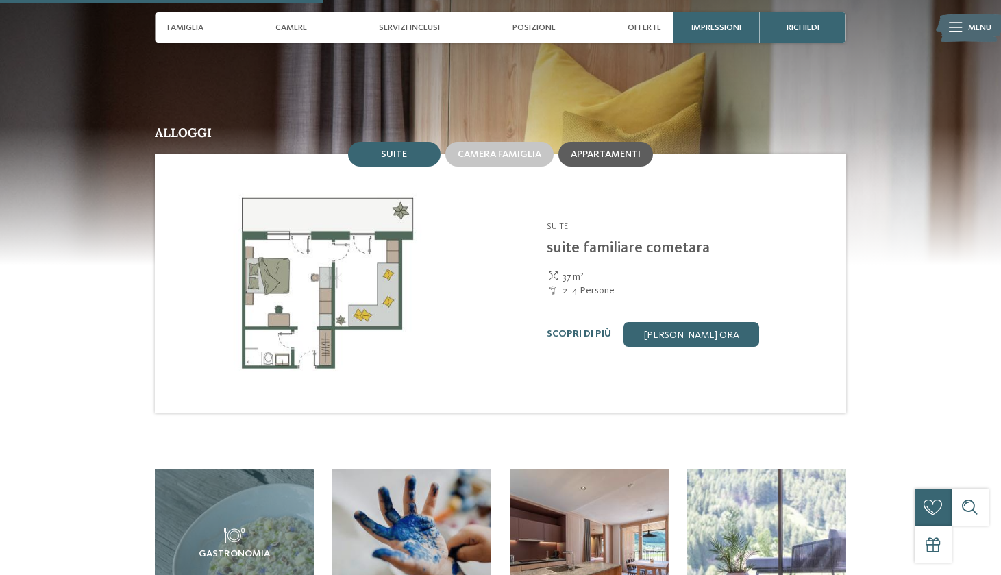
click at [609, 149] on span "Appartamenti" at bounding box center [606, 154] width 70 height 10
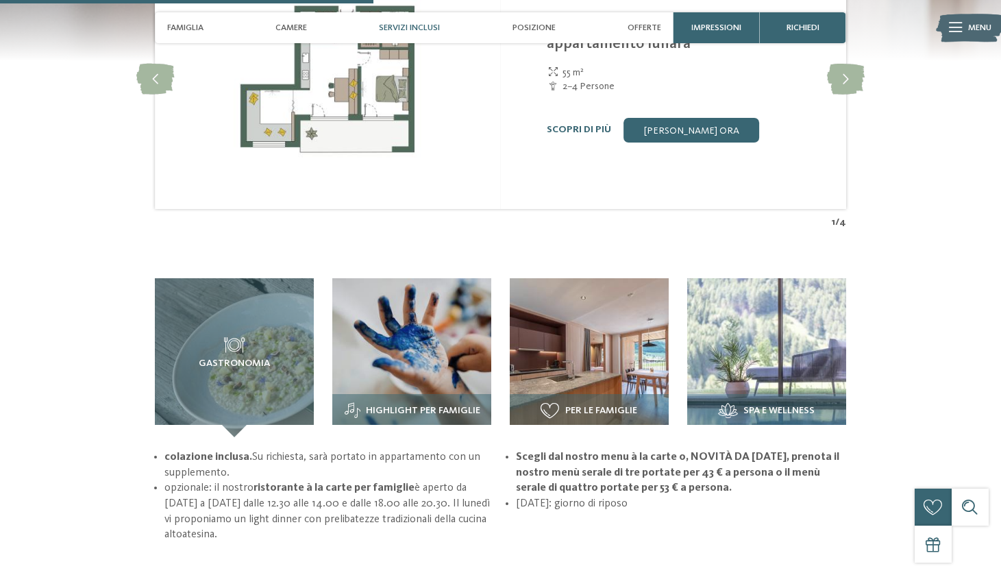
scroll to position [1479, 0]
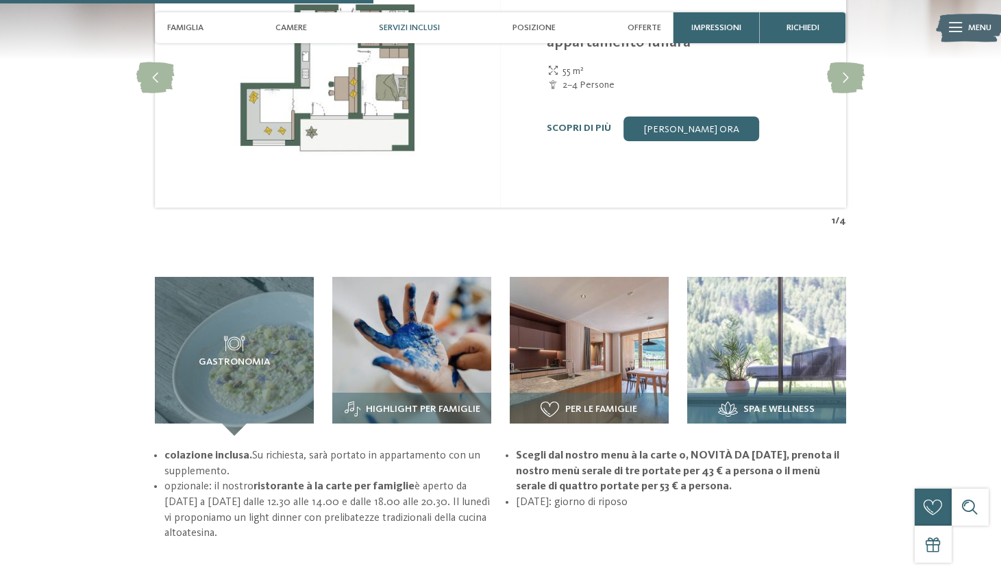
click at [782, 330] on img at bounding box center [766, 356] width 159 height 159
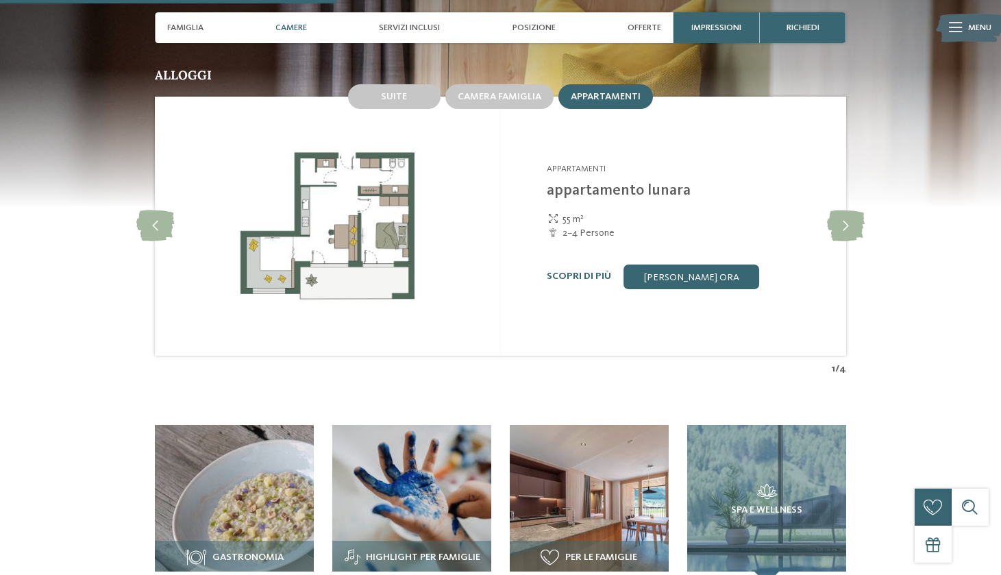
scroll to position [1326, 0]
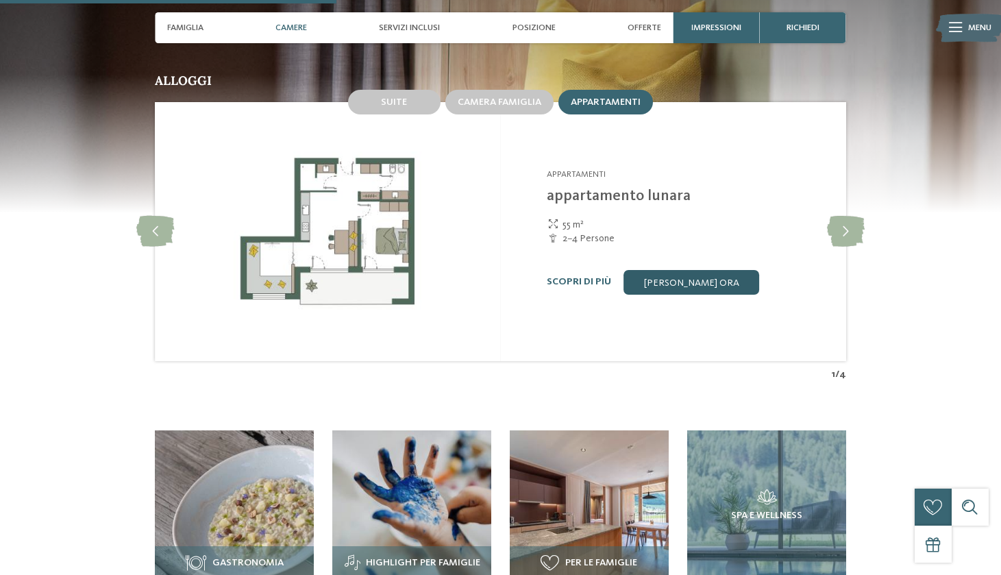
click at [694, 270] on link "[PERSON_NAME] ora" at bounding box center [692, 282] width 136 height 25
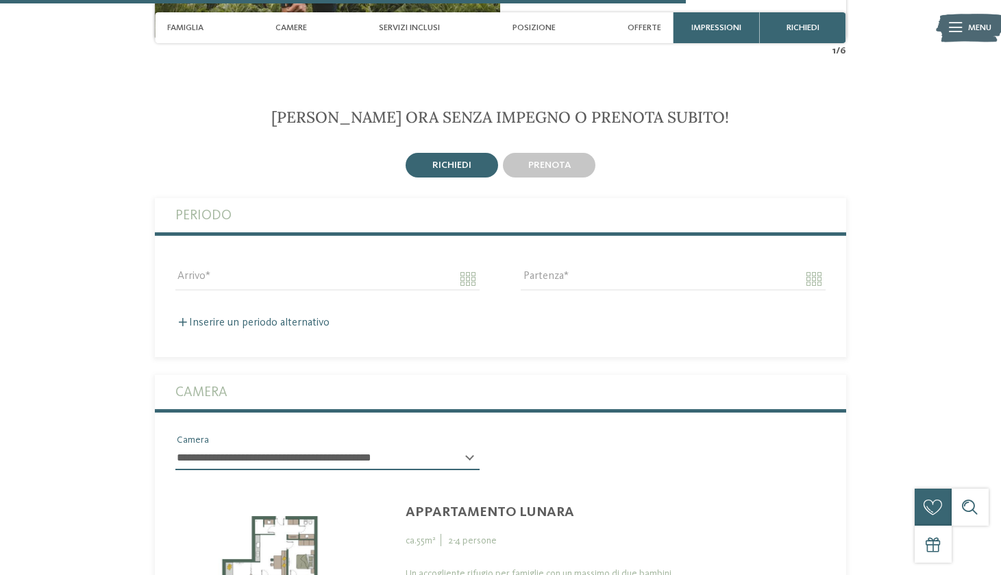
scroll to position [2810, 0]
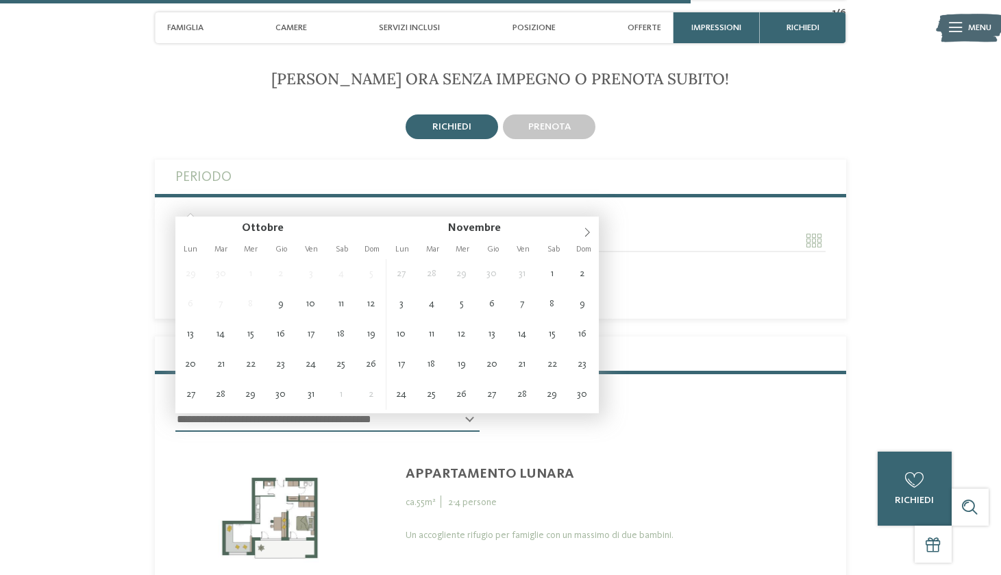
click at [370, 229] on input "Arrivo" at bounding box center [327, 240] width 304 height 23
type input "**********"
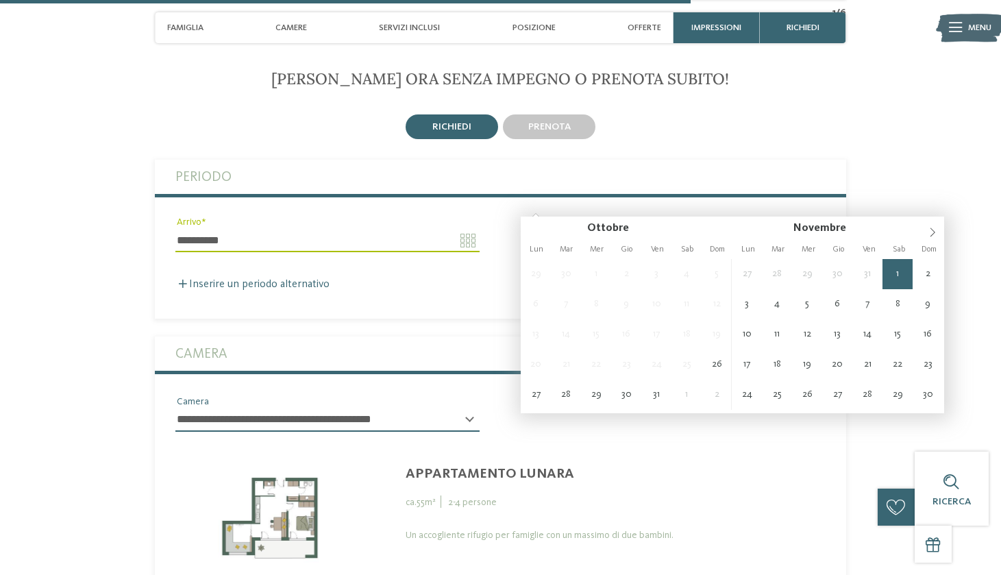
type input "**********"
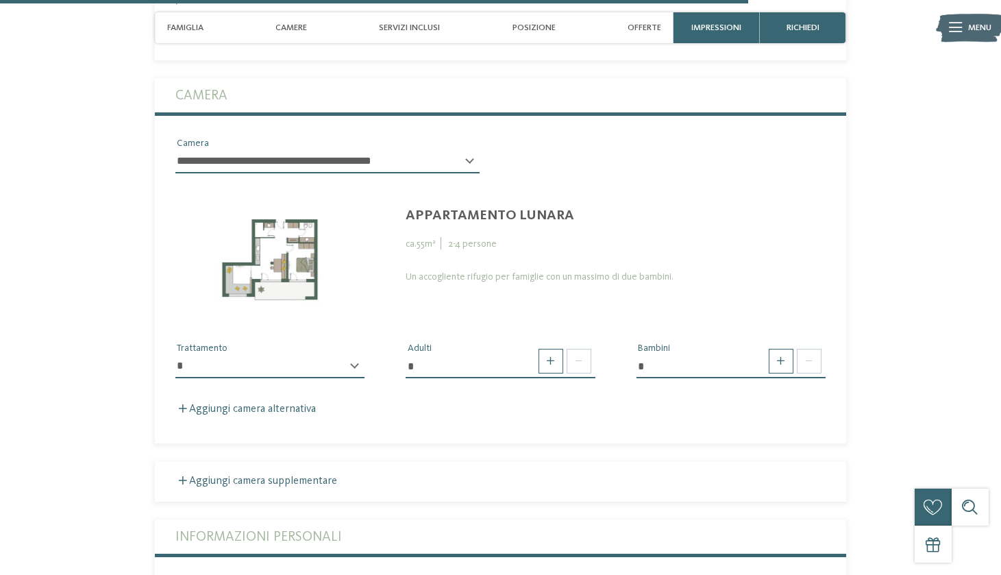
scroll to position [3075, 0]
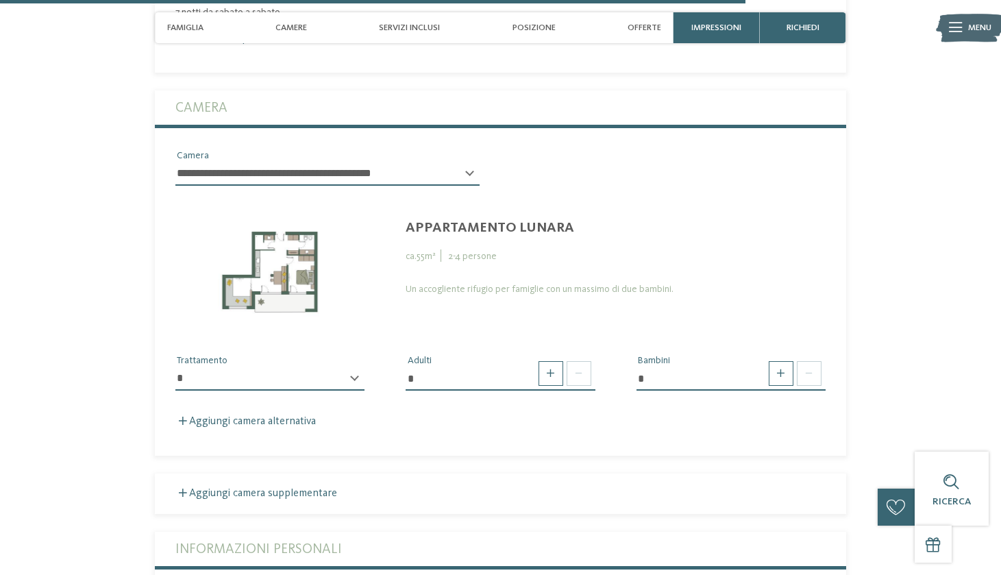
click at [356, 367] on div "* ********* Trattamento" at bounding box center [269, 384] width 189 height 34
click at [777, 361] on span at bounding box center [781, 373] width 25 height 25
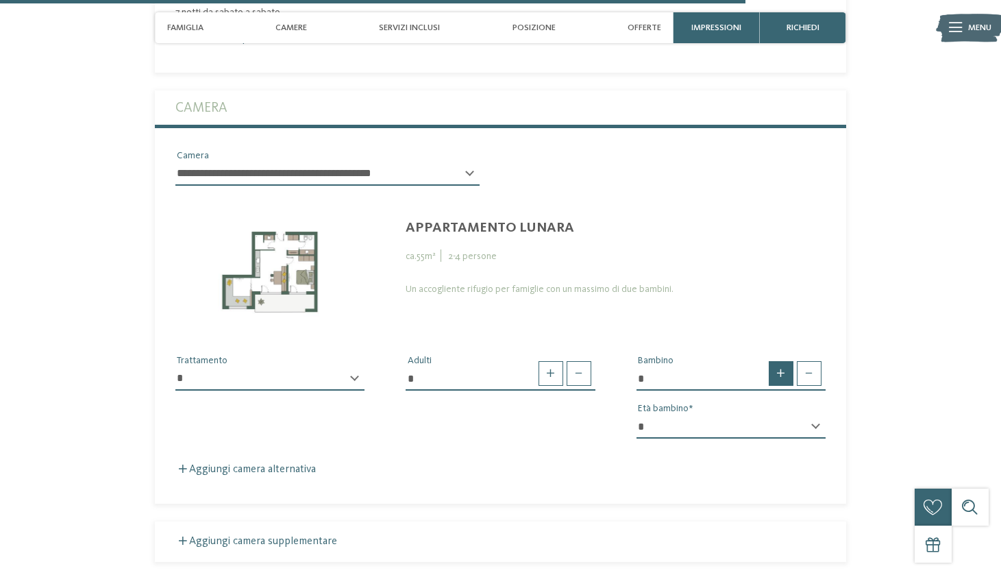
click at [777, 361] on span at bounding box center [781, 373] width 25 height 25
type input "*"
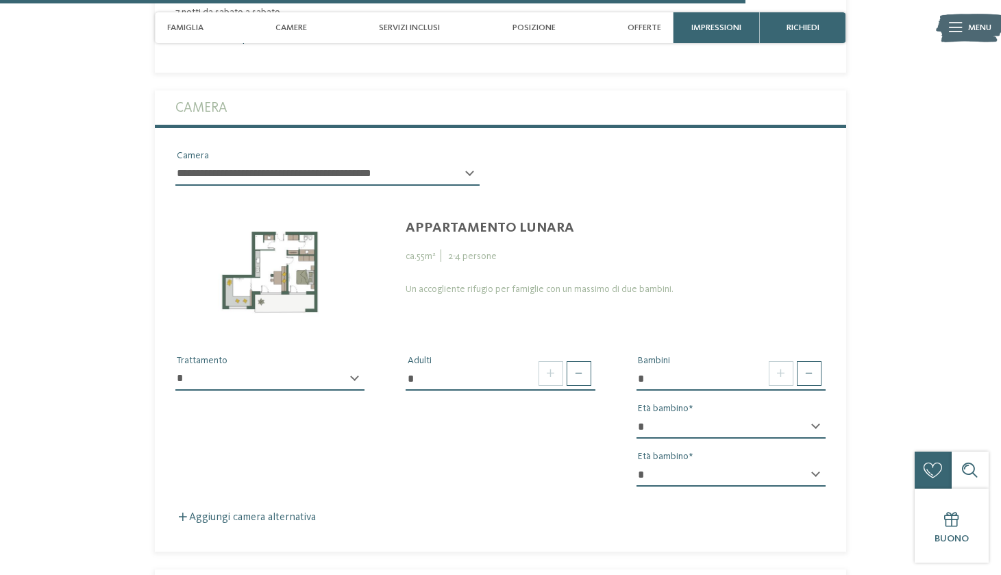
select select "*"
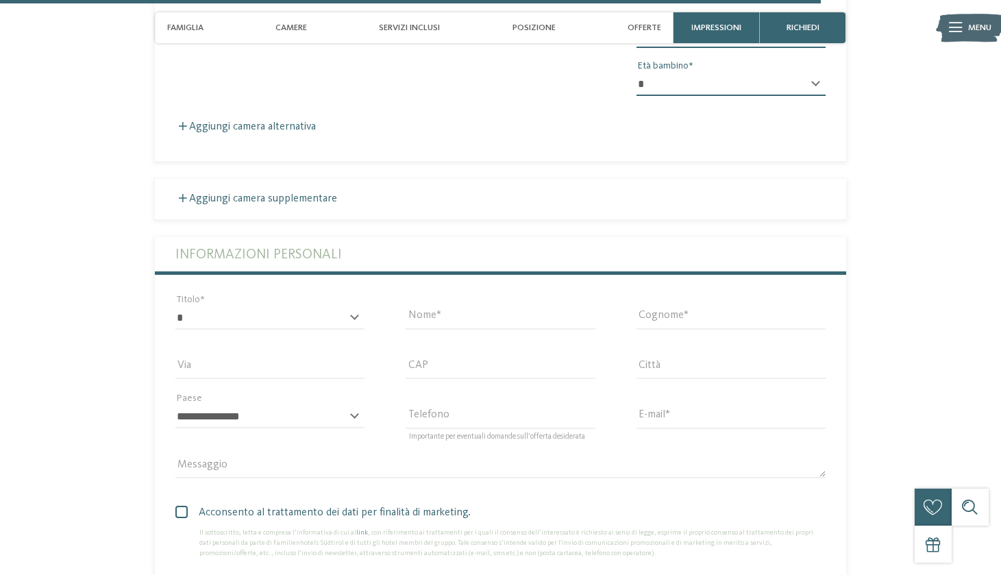
scroll to position [3466, 0]
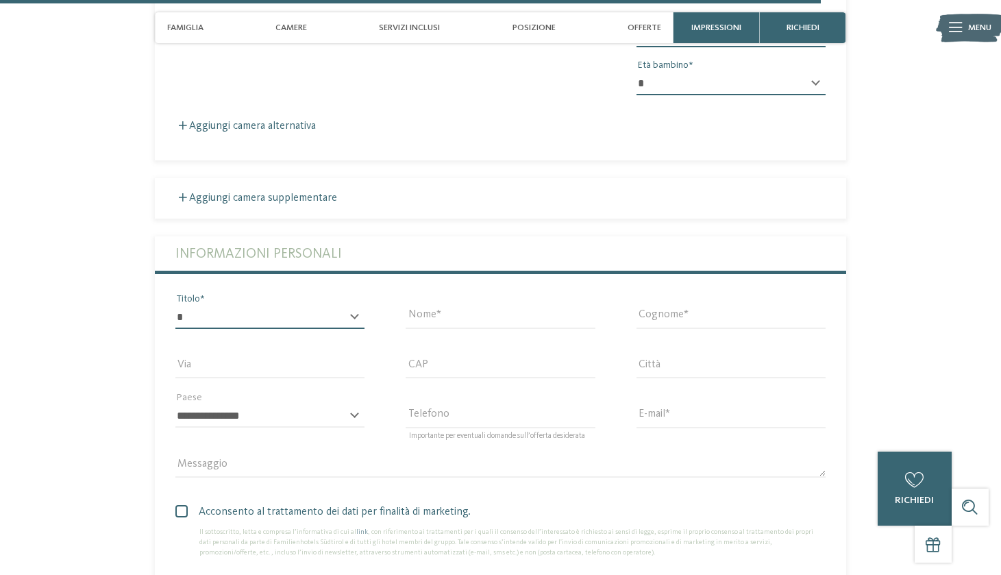
select select "*"
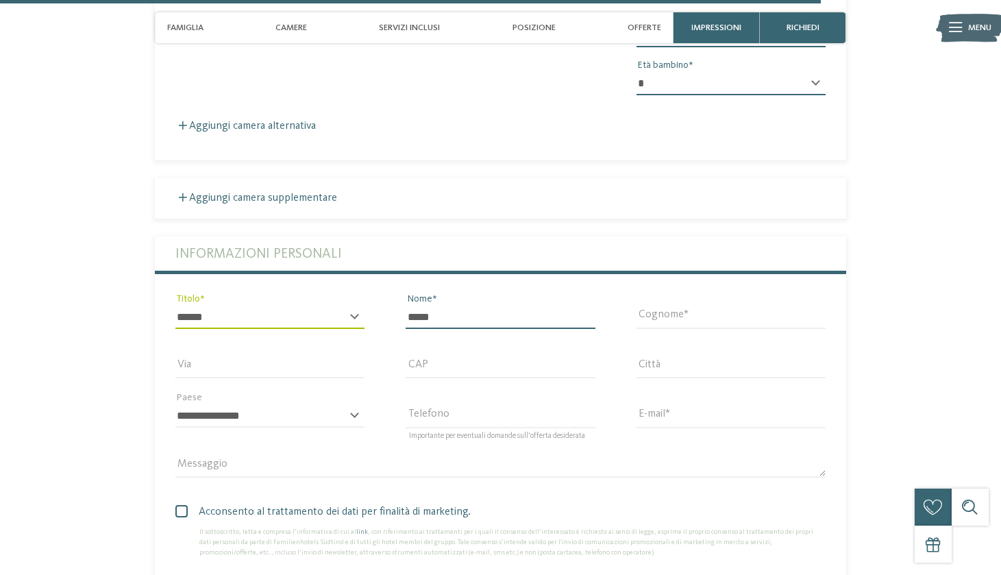
type input "*****"
type input "********"
click at [669, 391] on div "E-mail" at bounding box center [731, 415] width 230 height 49
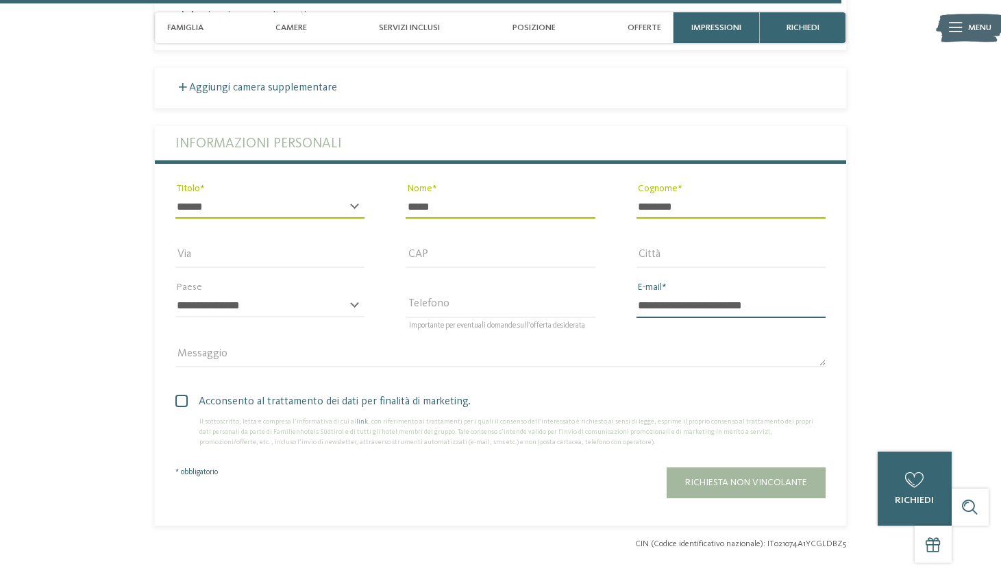
scroll to position [3597, 0]
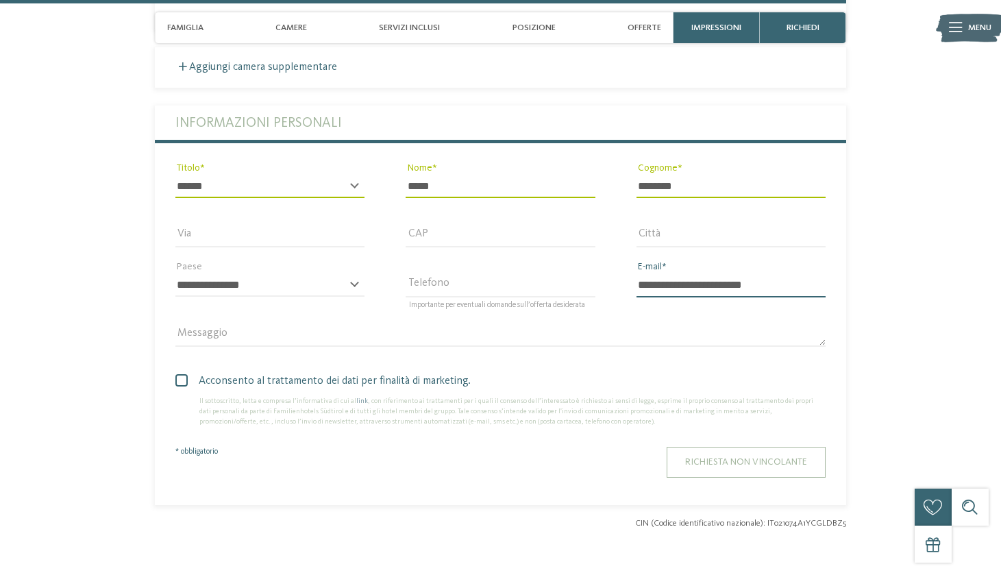
type input "**********"
click at [729, 457] on span "Richiesta non vincolante" at bounding box center [746, 462] width 122 height 10
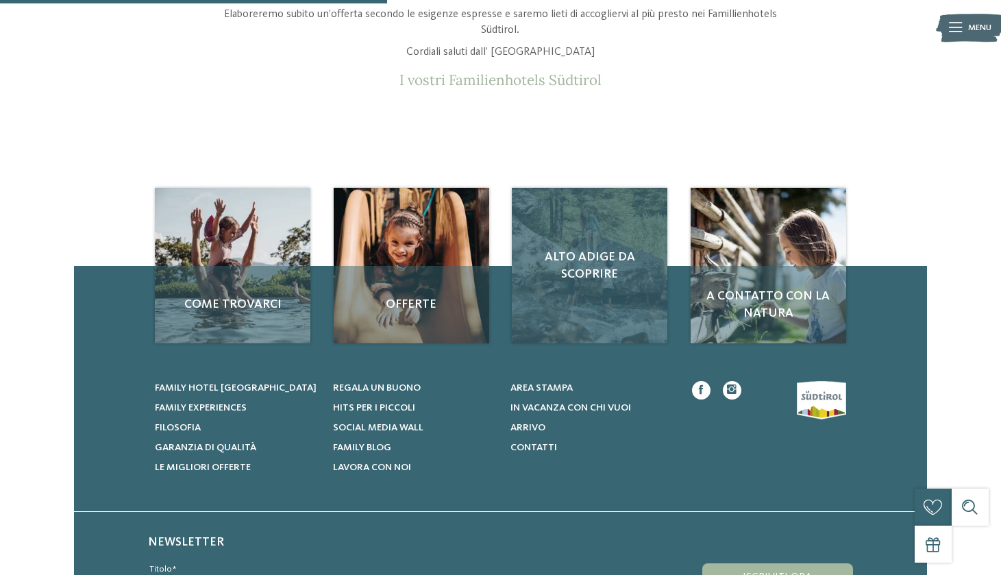
scroll to position [123, 0]
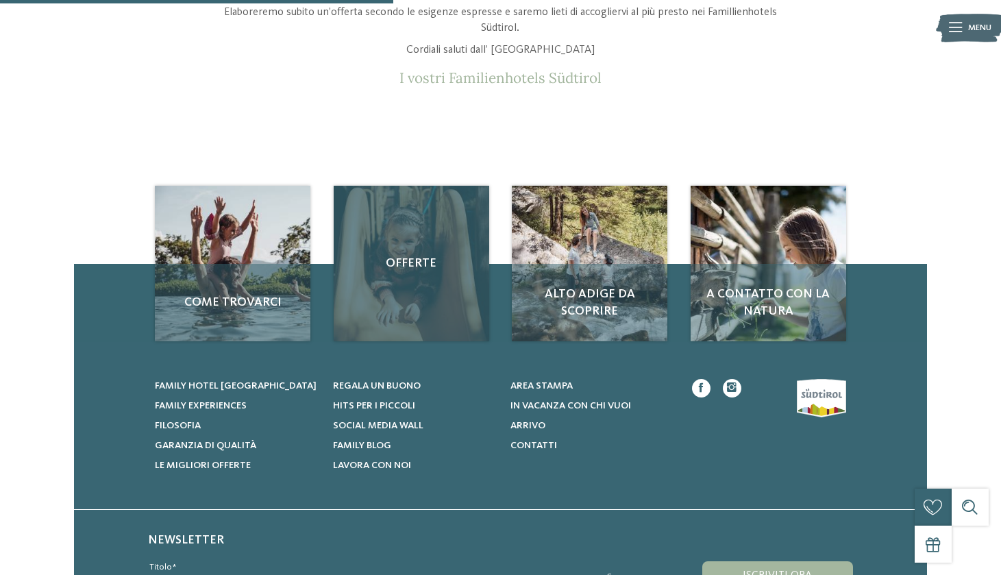
click at [415, 272] on div "Offerte" at bounding box center [412, 264] width 156 height 156
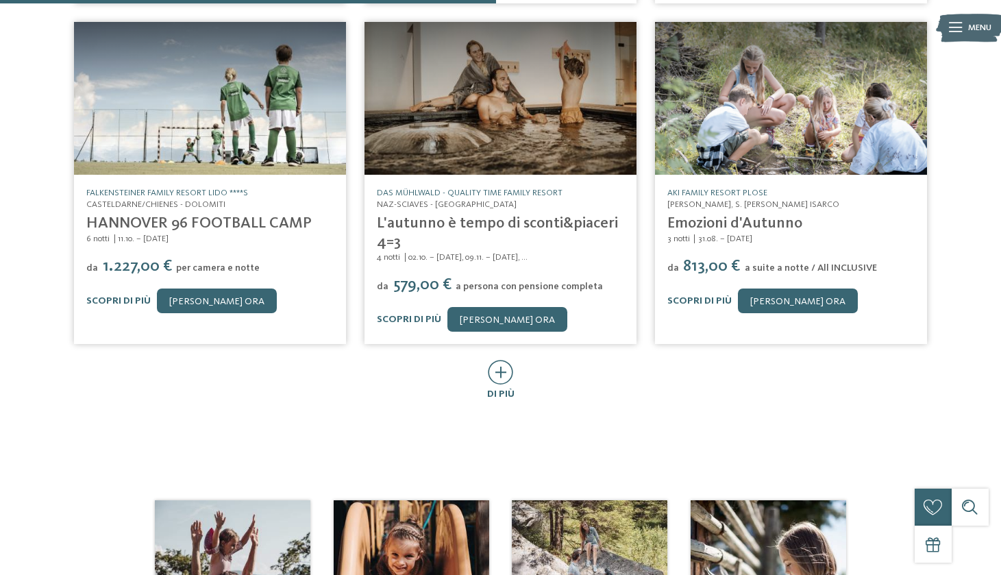
scroll to position [639, 0]
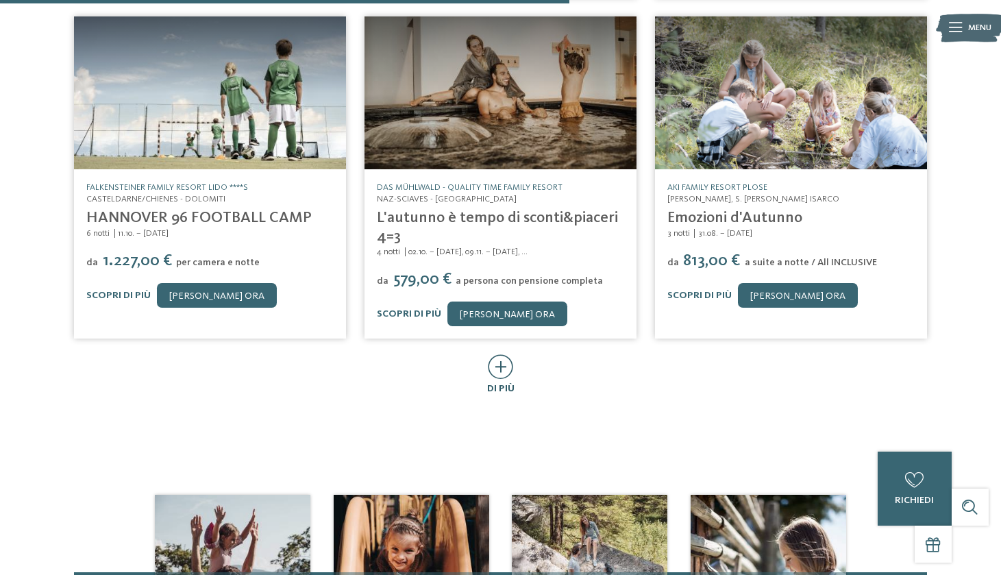
click at [497, 354] on icon at bounding box center [500, 366] width 25 height 25
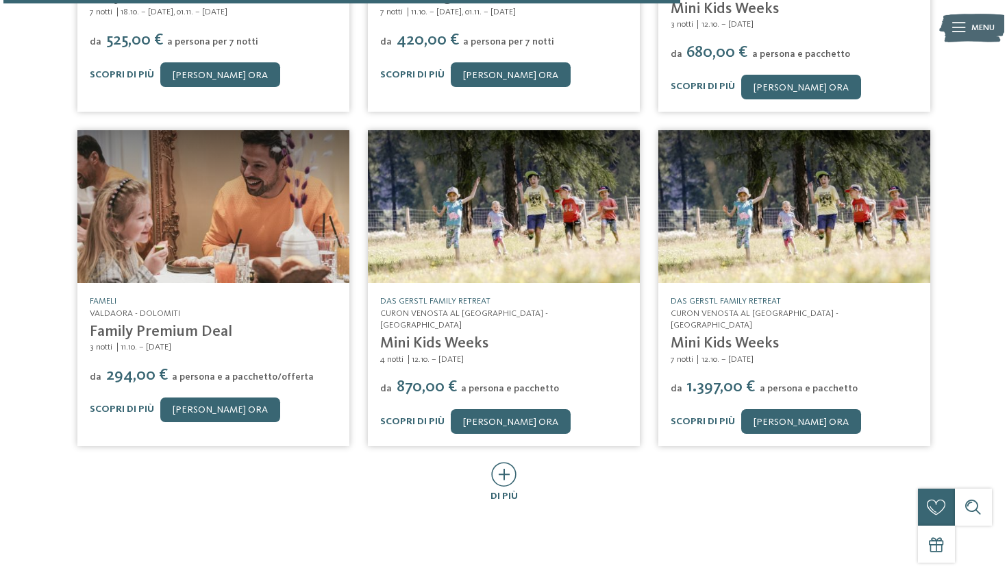
scroll to position [1203, 0]
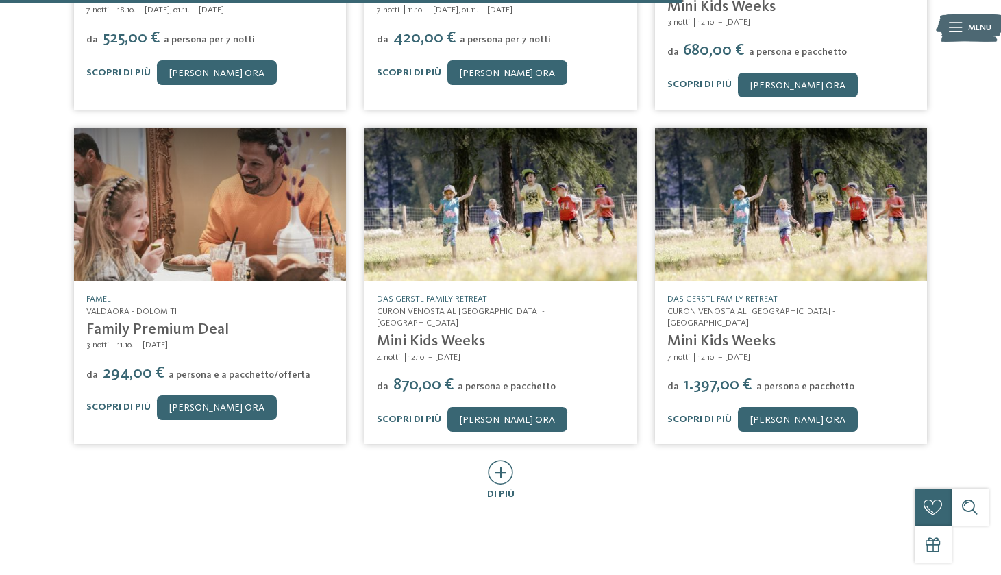
click at [173, 322] on link "Family Premium Deal" at bounding box center [157, 329] width 143 height 15
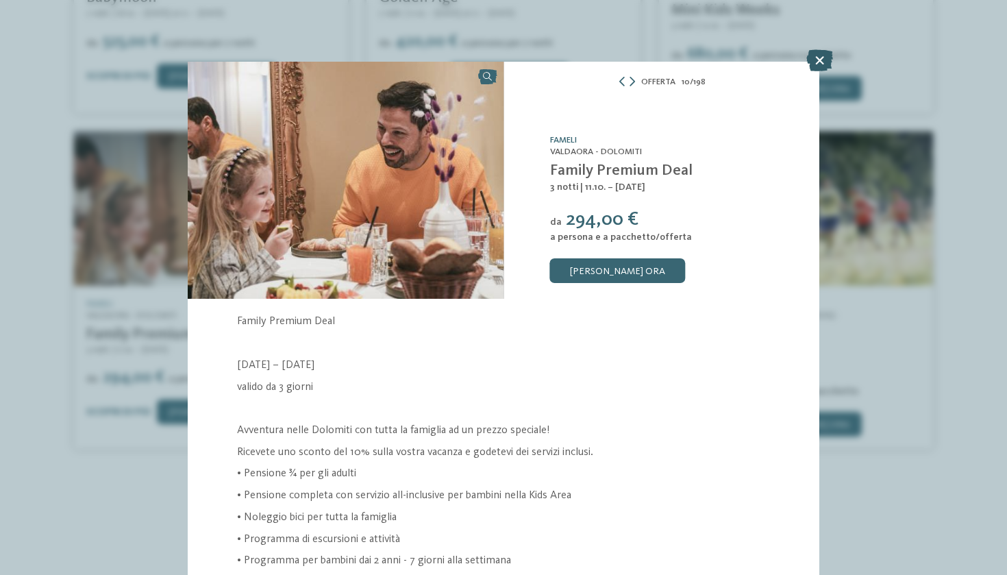
click at [820, 60] on icon at bounding box center [820, 60] width 27 height 22
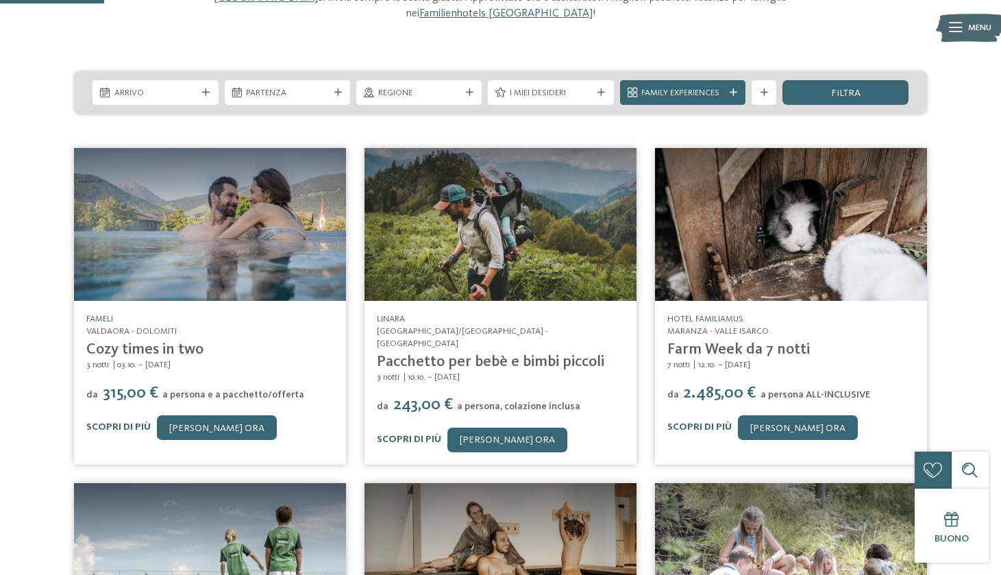
scroll to position [167, 0]
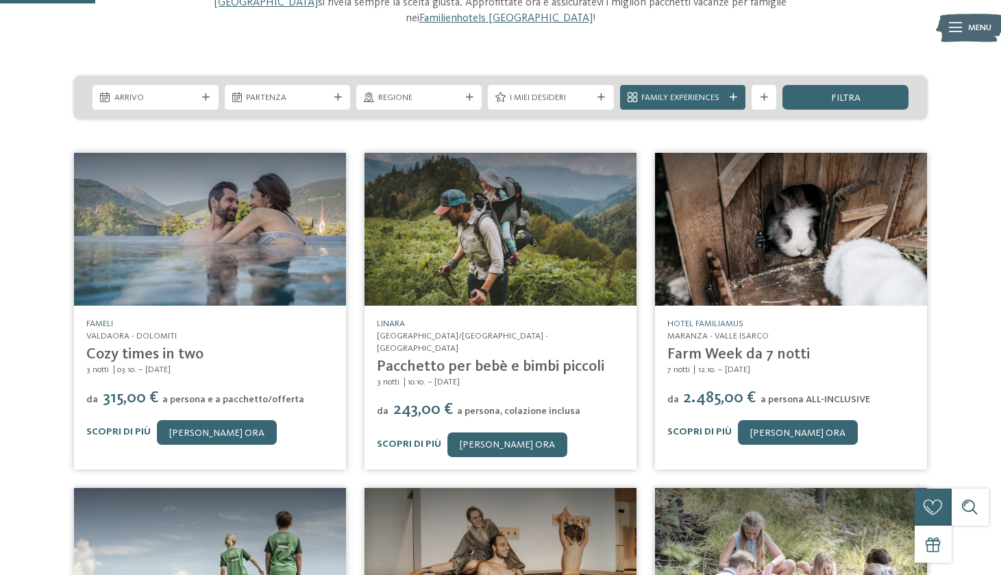
click at [399, 319] on link "Linara" at bounding box center [391, 323] width 28 height 9
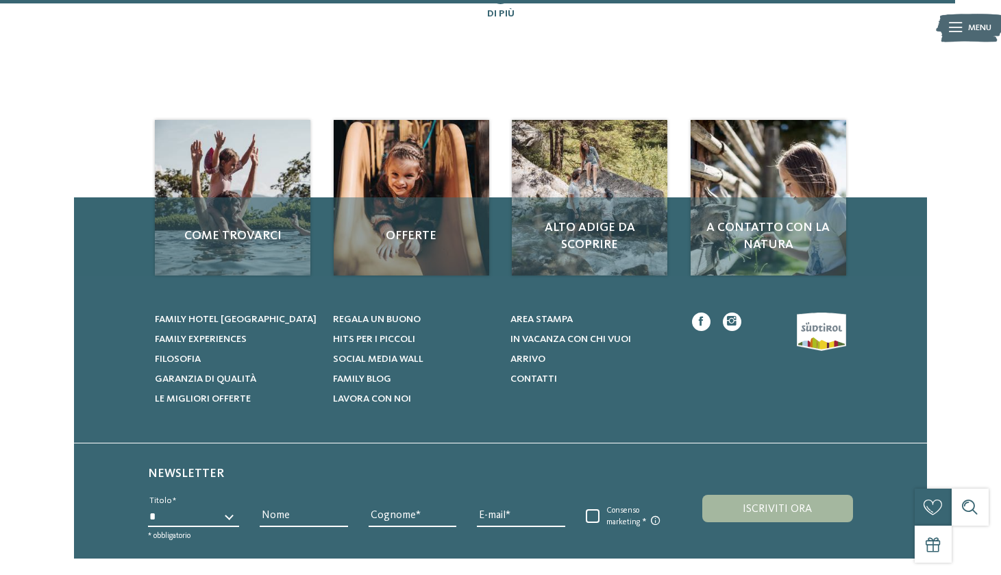
scroll to position [1684, 0]
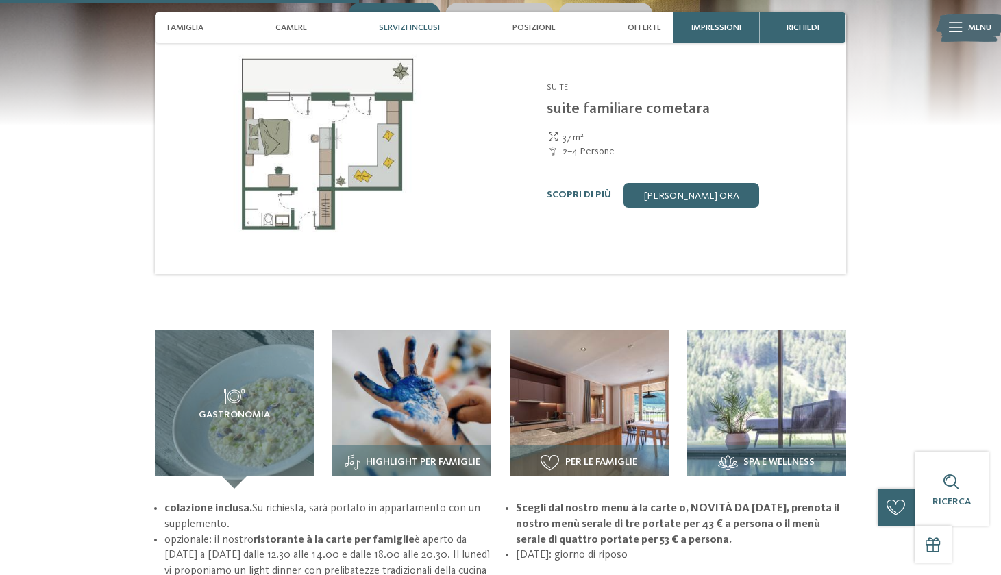
scroll to position [1417, 0]
